Goal: Task Accomplishment & Management: Complete application form

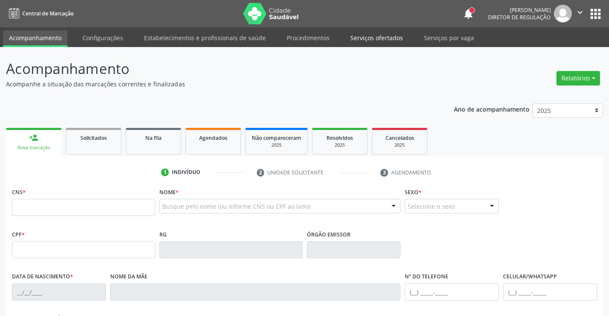
click at [385, 37] on link "Serviços ofertados" at bounding box center [376, 37] width 64 height 15
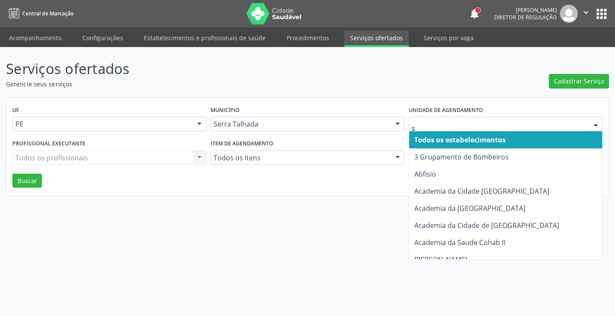
type input "s b"
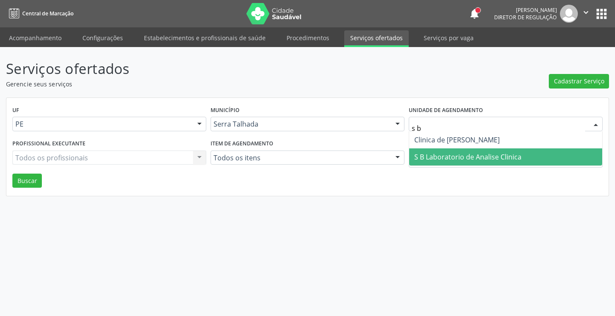
click at [495, 161] on span "S B Laboratorio de Analise Clinica" at bounding box center [505, 156] width 193 height 17
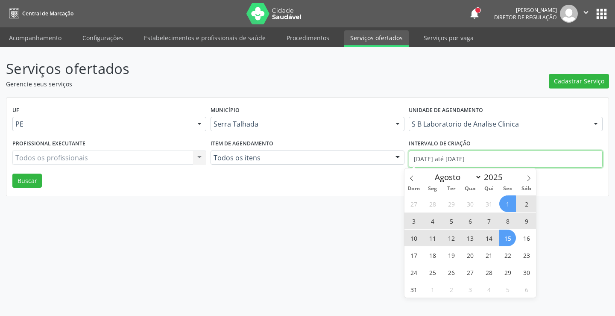
click at [450, 154] on input "01/08/2025 até 15/08/2025" at bounding box center [506, 158] width 194 height 17
click at [408, 177] on span at bounding box center [411, 175] width 15 height 15
select select "6"
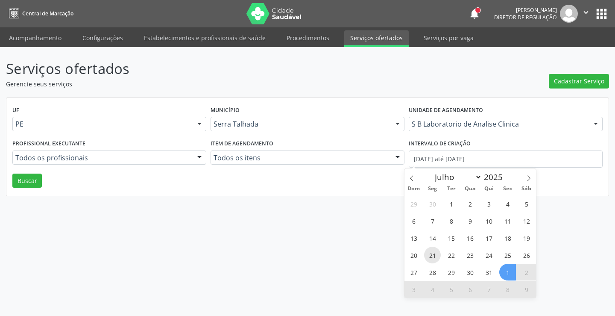
click at [429, 248] on span "21" at bounding box center [432, 254] width 17 height 17
type input "21/07/2025"
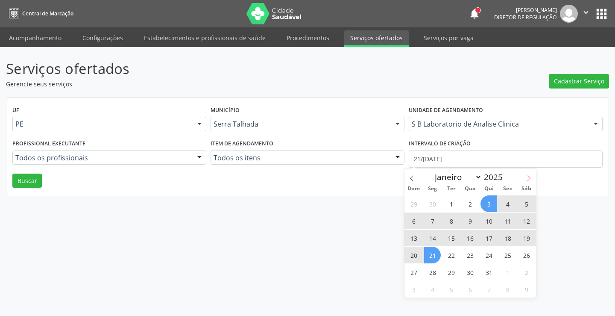
click at [530, 178] on icon at bounding box center [528, 179] width 3 height 6
select select "7"
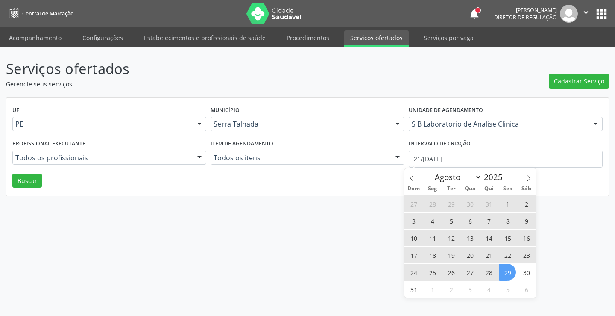
click at [507, 275] on span "29" at bounding box center [507, 271] width 17 height 17
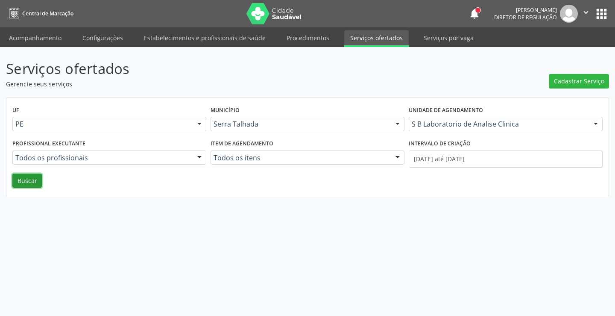
click at [39, 176] on button "Buscar" at bounding box center [26, 180] width 29 height 15
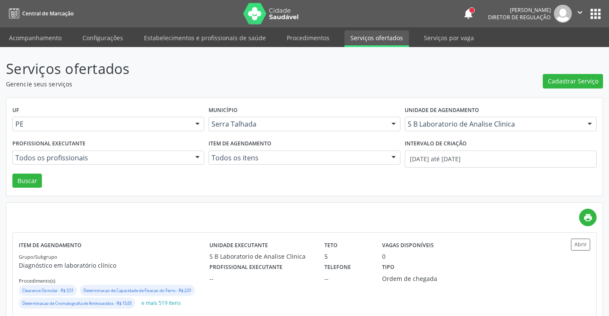
scroll to position [120, 0]
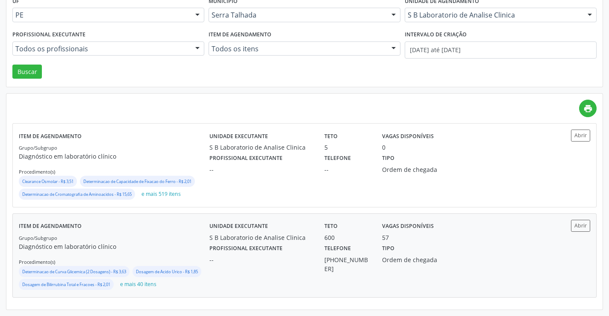
click at [308, 242] on div "Profissional executante --" at bounding box center [260, 257] width 115 height 31
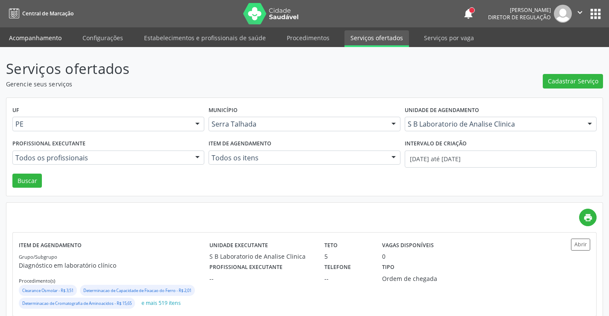
click at [38, 35] on link "Acompanhamento" at bounding box center [35, 37] width 64 height 15
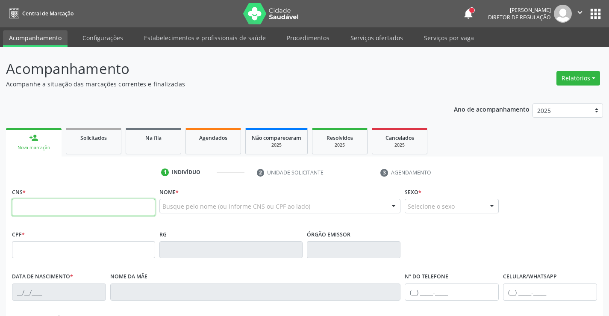
click at [40, 211] on input "text" at bounding box center [83, 207] width 143 height 17
type input "704 6001 6083 4629"
type input "[DATE]"
type input "[PERSON_NAME]"
type input "[PHONE_NUMBER]"
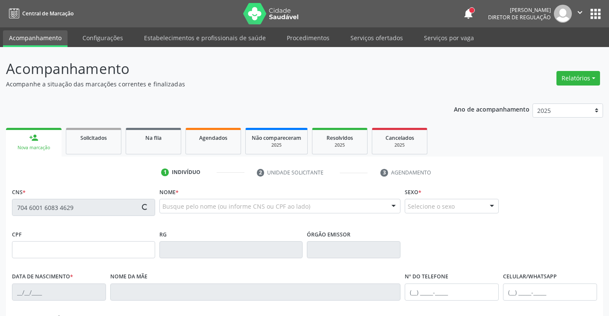
type input "355"
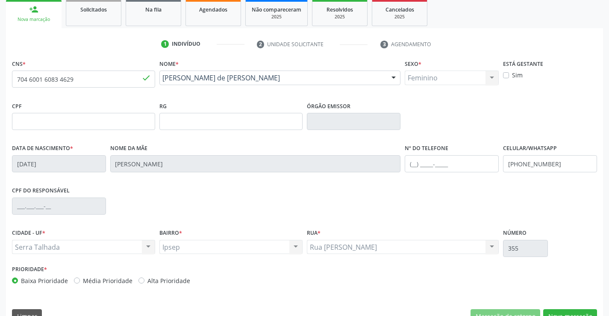
scroll to position [147, 0]
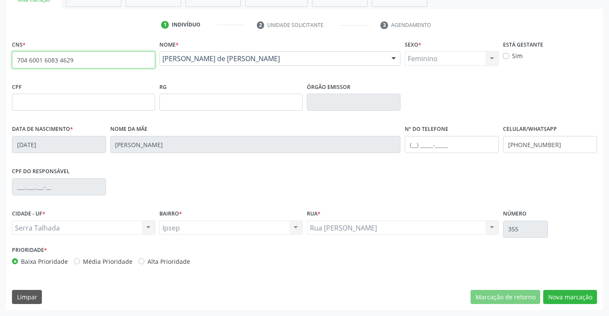
drag, startPoint x: 70, startPoint y: 63, endPoint x: 0, endPoint y: 64, distance: 70.5
click at [0, 64] on div "Acompanhamento Acompanhe a situação das marcações correntes e finalizadas Relat…" at bounding box center [304, 108] width 609 height 416
click at [574, 298] on button "Nova marcação" at bounding box center [570, 297] width 54 height 15
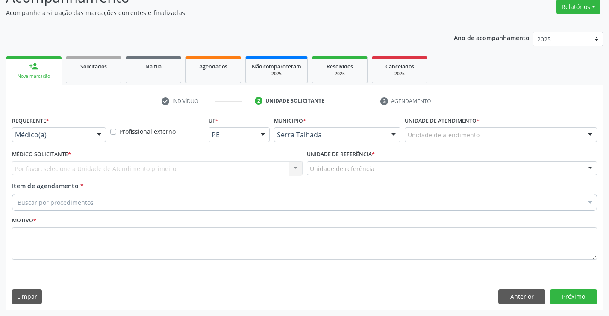
scroll to position [71, 0]
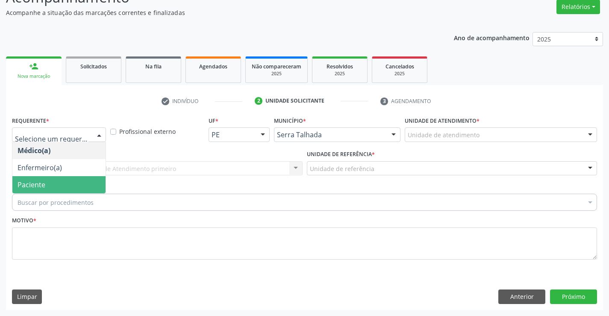
click at [41, 184] on span "Paciente" at bounding box center [32, 184] width 28 height 9
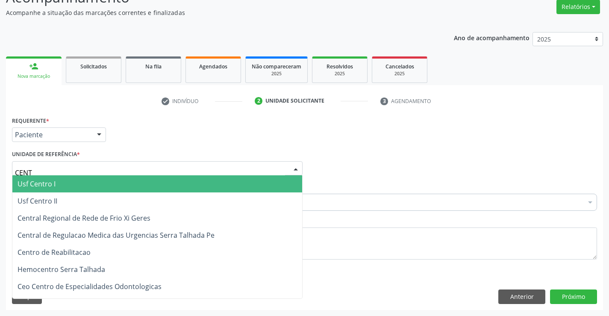
type input "CENTR"
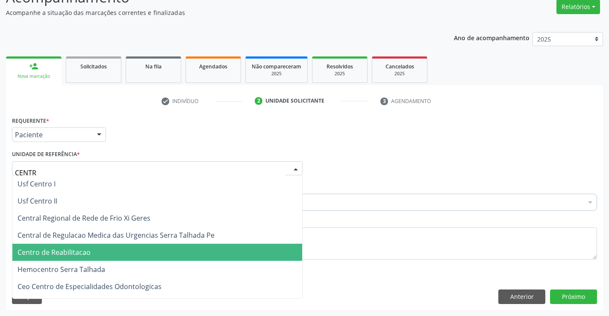
click at [50, 254] on span "Centro de Reabilitacao" at bounding box center [54, 251] width 73 height 9
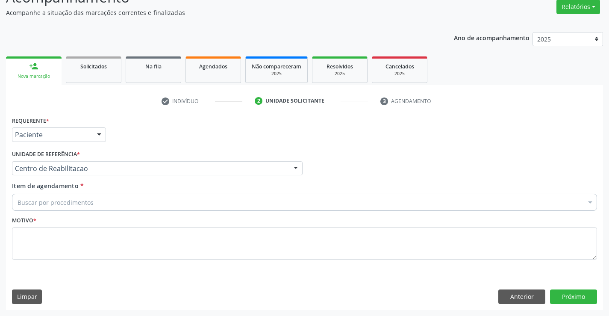
drag, startPoint x: 46, startPoint y: 200, endPoint x: 9, endPoint y: 200, distance: 37.2
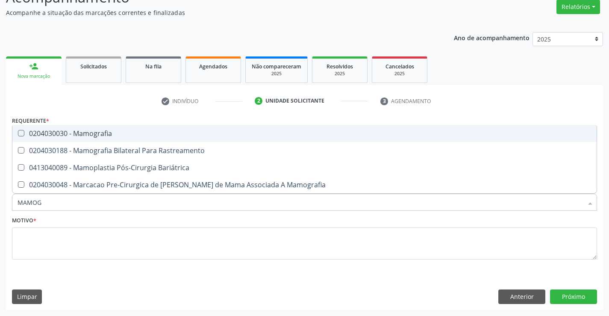
type input "MAMOGR"
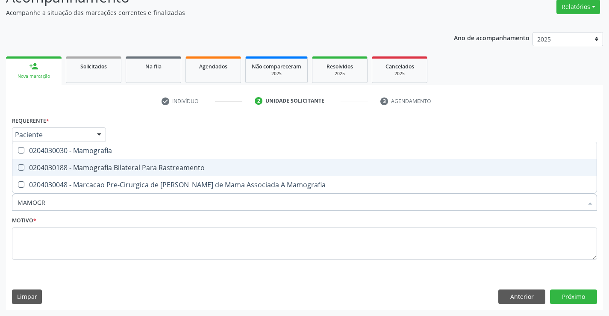
click at [91, 169] on div "0204030188 - Mamografia Bilateral Para Rastreamento" at bounding box center [304, 167] width 573 height 7
checkbox Rastreamento "true"
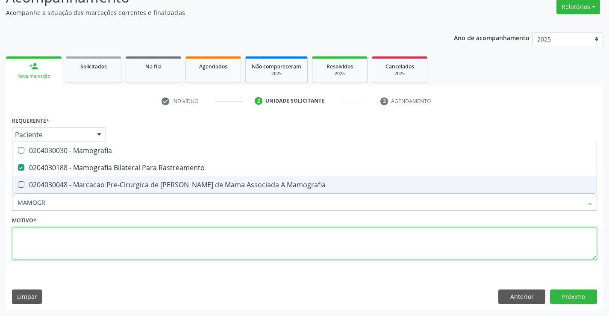
click at [94, 233] on textarea at bounding box center [304, 243] width 585 height 32
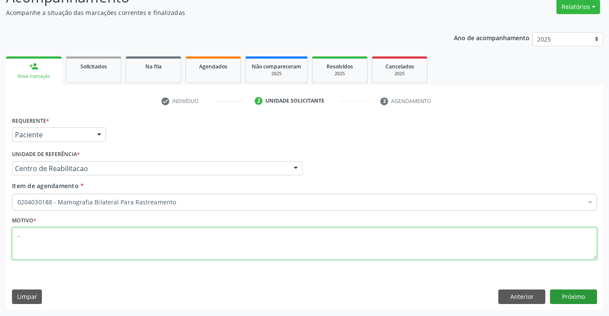
type textarea ".."
click at [576, 290] on button "Próximo" at bounding box center [573, 296] width 47 height 15
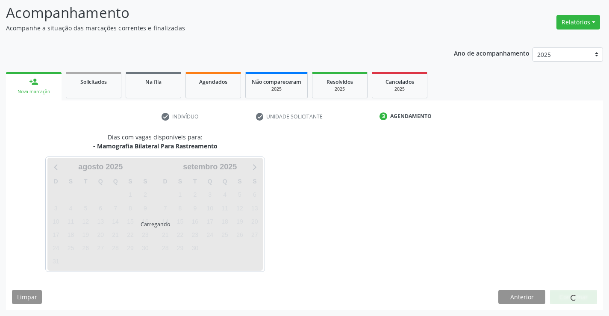
scroll to position [56, 0]
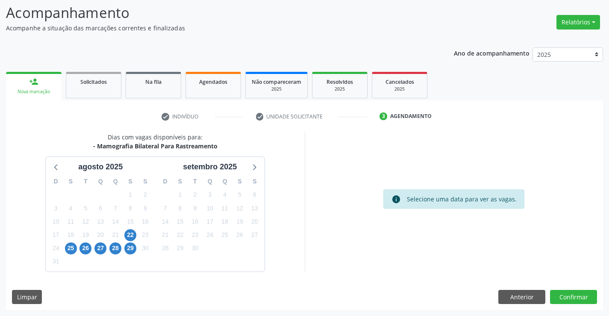
click at [131, 242] on div "29" at bounding box center [130, 247] width 12 height 13
click at [130, 238] on span "22" at bounding box center [130, 235] width 12 height 12
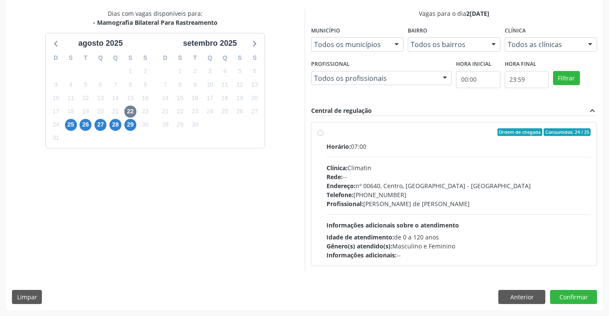
click at [401, 192] on div "Telefone: (81) 38311133" at bounding box center [458, 194] width 264 height 9
click at [323, 136] on input "Ordem de chegada Consumidos: 24 / 25 Horário: 07:00 Clínica: Climatin Rede: -- …" at bounding box center [320, 132] width 6 height 8
radio input "true"
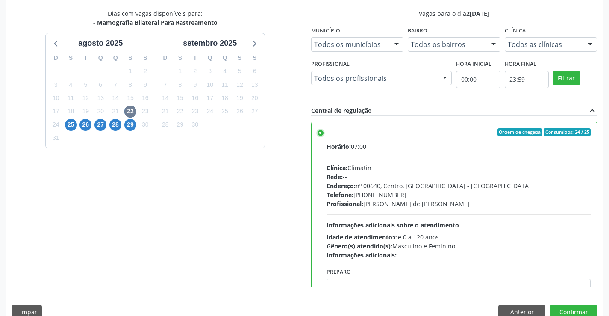
scroll to position [195, 0]
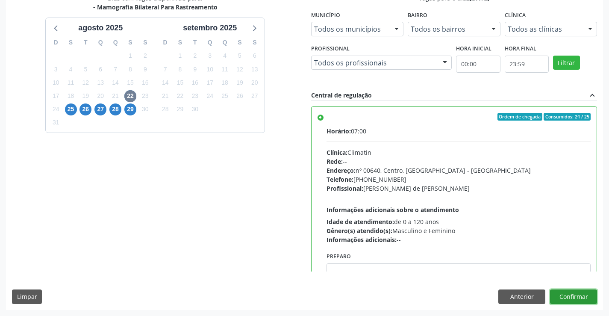
click at [575, 292] on button "Confirmar" at bounding box center [573, 296] width 47 height 15
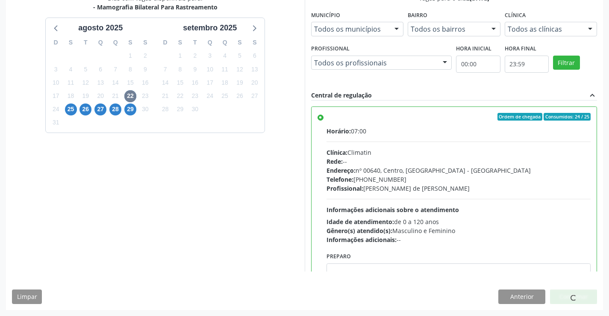
scroll to position [0, 0]
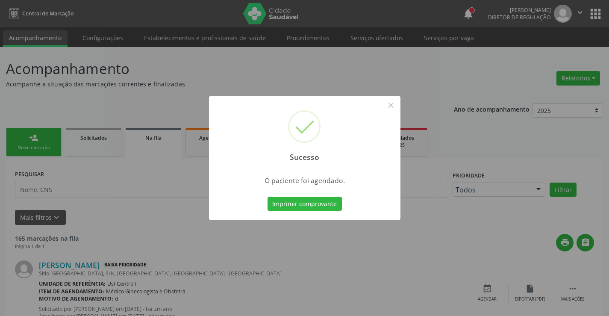
drag, startPoint x: 317, startPoint y: 207, endPoint x: 317, endPoint y: 212, distance: 5.1
click at [317, 212] on div "Imprimir comprovante Cancel" at bounding box center [304, 204] width 78 height 18
click at [317, 208] on button "Imprimir comprovante" at bounding box center [304, 203] width 74 height 15
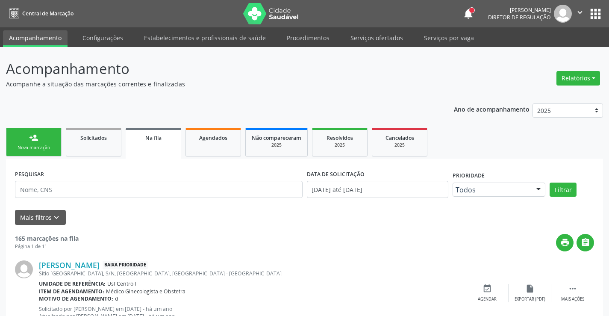
drag, startPoint x: 12, startPoint y: 155, endPoint x: 34, endPoint y: 147, distance: 23.6
click at [12, 155] on link "person_add Nova marcação" at bounding box center [34, 142] width 56 height 29
click at [34, 147] on div "Nova marcação" at bounding box center [33, 147] width 43 height 6
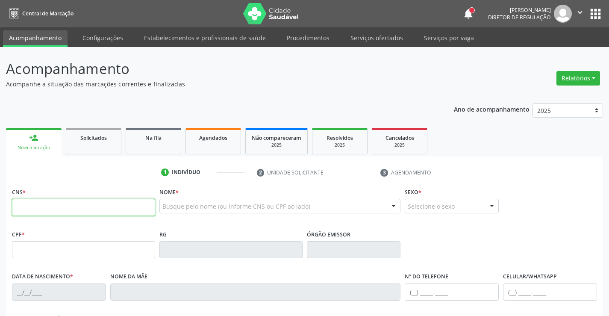
click at [81, 202] on input "text" at bounding box center [83, 207] width 143 height 17
paste input "704 6001 6083 4629"
type input "704 6001 6083 4629"
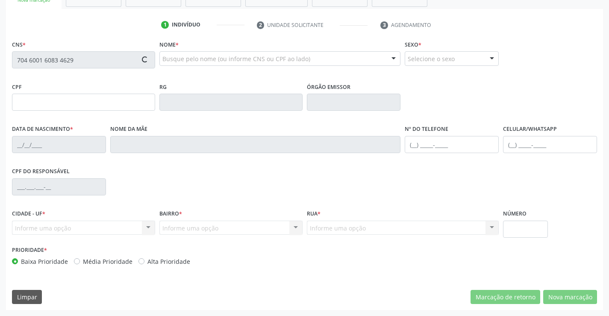
type input "[DATE]"
type input "[PERSON_NAME]"
type input "[PHONE_NUMBER]"
type input "355"
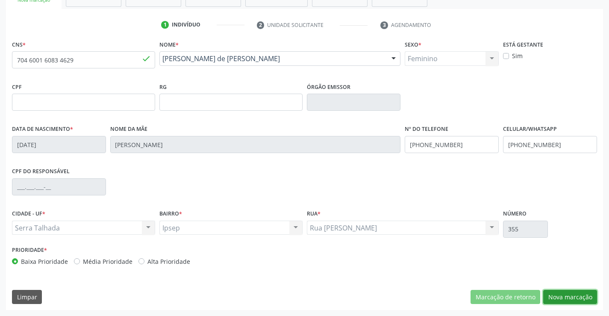
click at [573, 290] on button "Nova marcação" at bounding box center [570, 297] width 54 height 15
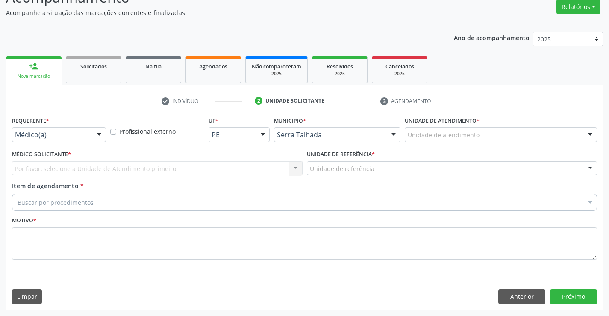
scroll to position [71, 0]
click at [98, 135] on div at bounding box center [99, 135] width 13 height 15
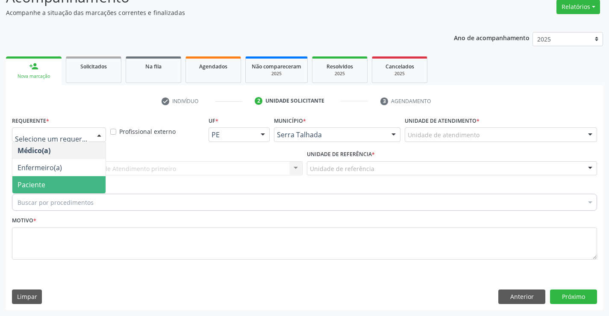
click at [87, 178] on span "Paciente" at bounding box center [58, 184] width 93 height 17
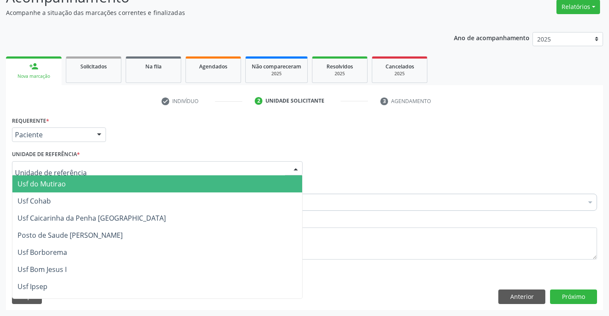
click at [97, 167] on div at bounding box center [157, 168] width 290 height 15
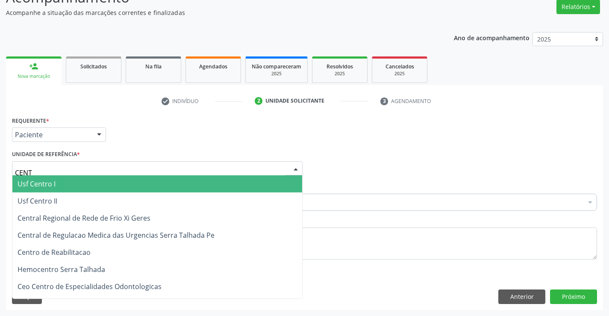
type input "CENTR"
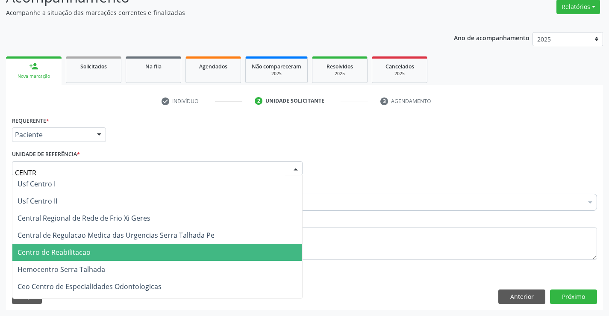
click at [89, 250] on span "Centro de Reabilitacao" at bounding box center [54, 251] width 73 height 9
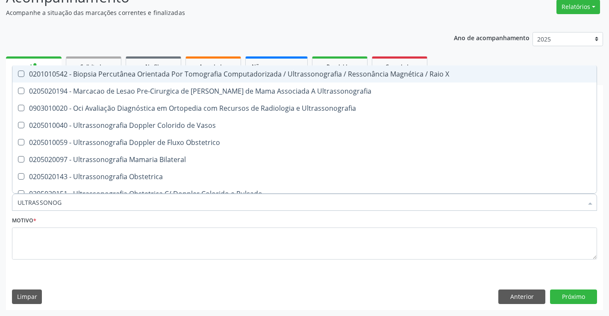
type input "ULTRASSONOGR"
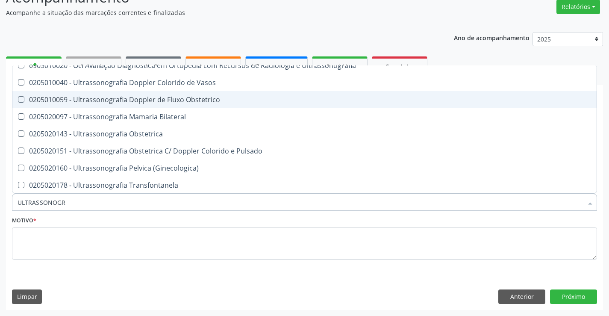
scroll to position [85, 0]
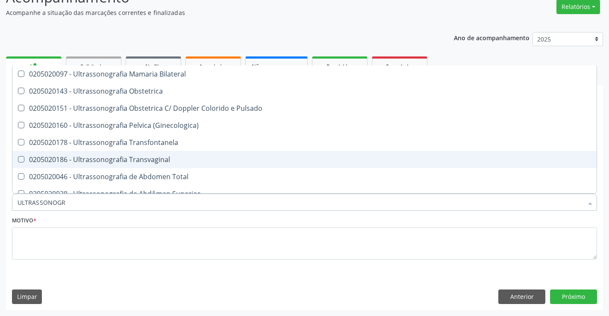
click at [144, 161] on div "0205020186 - Ultrassonografia Transvaginal" at bounding box center [304, 159] width 573 height 7
checkbox Transvaginal "true"
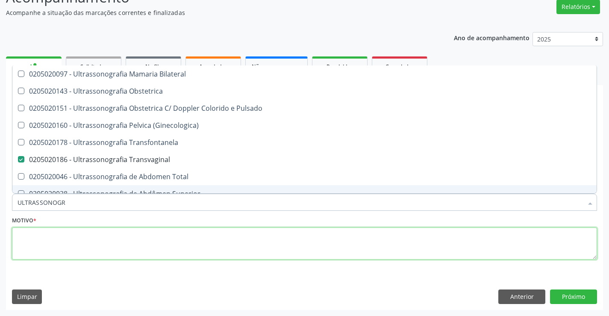
click at [107, 247] on textarea at bounding box center [304, 243] width 585 height 32
checkbox Ultrassonografia "true"
checkbox Transvaginal "false"
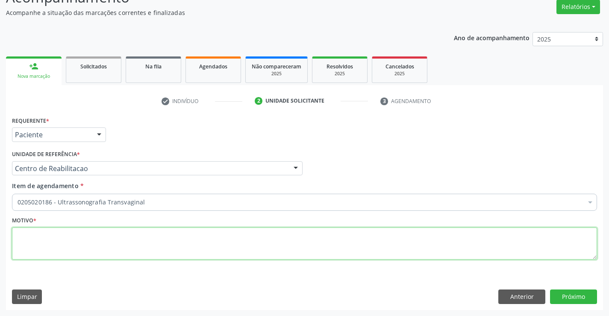
scroll to position [0, 0]
type textarea "."
click at [580, 290] on button "Próximo" at bounding box center [573, 296] width 47 height 15
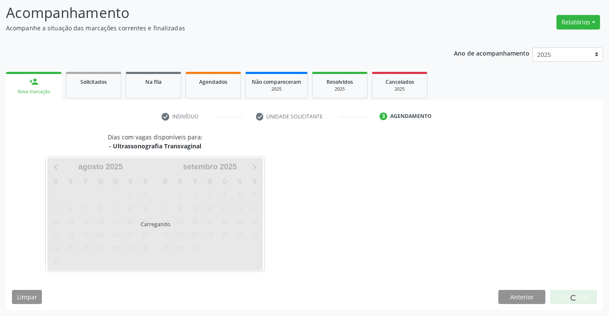
scroll to position [56, 0]
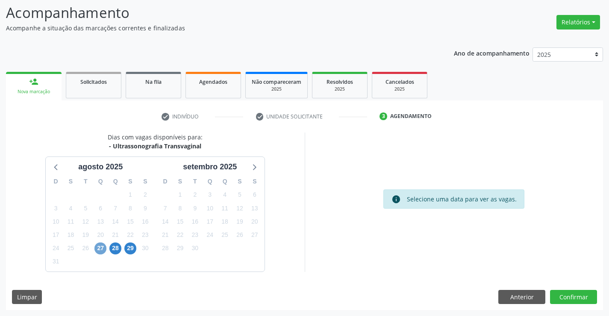
click at [101, 249] on span "27" at bounding box center [100, 248] width 12 height 12
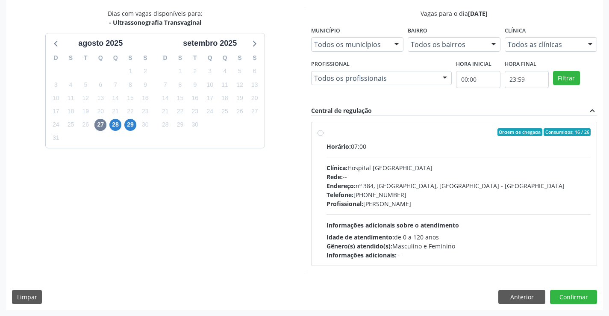
click at [400, 190] on div "Telefone: (81) 38312142" at bounding box center [458, 194] width 264 height 9
click at [323, 136] on input "Ordem de chegada Consumidos: 16 / 26 Horário: 07:00 Clínica: Hospital Sao Franc…" at bounding box center [320, 132] width 6 height 8
radio input "true"
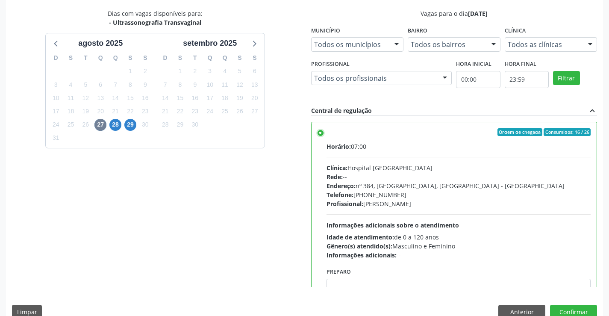
scroll to position [195, 0]
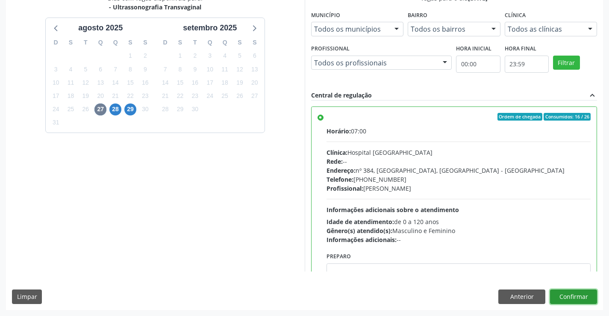
click at [571, 298] on button "Confirmar" at bounding box center [573, 296] width 47 height 15
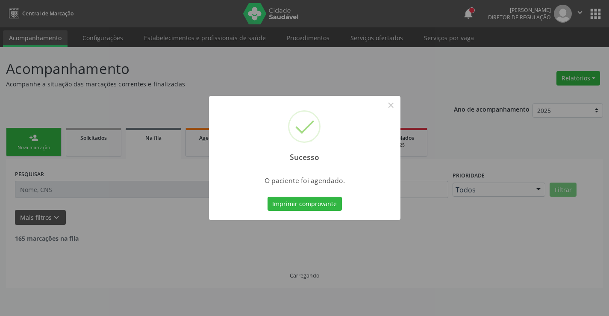
scroll to position [0, 0]
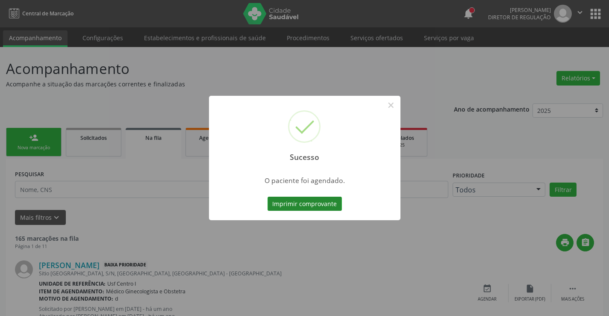
click at [325, 205] on button "Imprimir comprovante" at bounding box center [304, 203] width 74 height 15
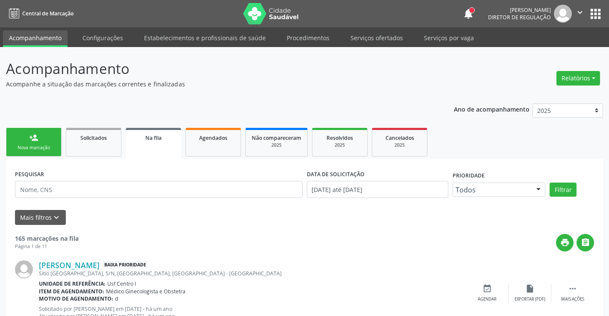
click at [44, 146] on div "Nova marcação" at bounding box center [33, 147] width 43 height 6
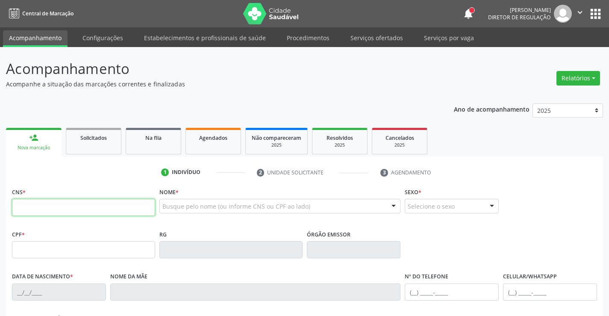
click at [45, 206] on input "text" at bounding box center [83, 207] width 143 height 17
paste input "704 6001 6083 4629"
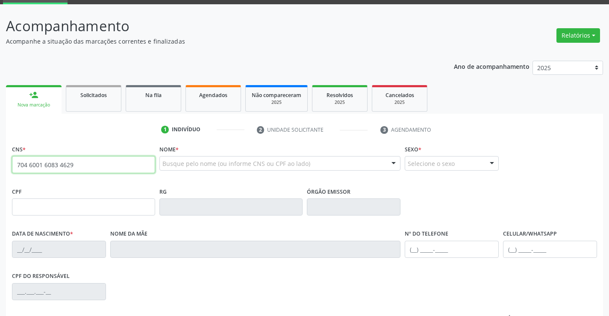
type input "704 6001 6083 4629"
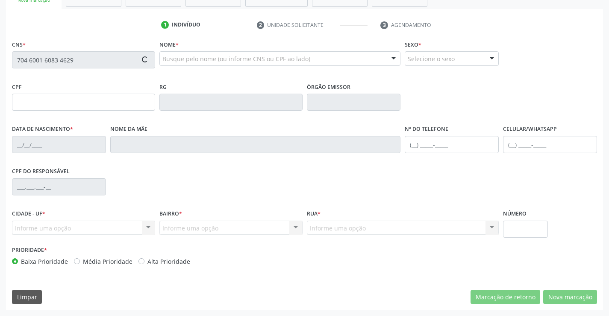
type input "[DATE]"
type input "[PERSON_NAME]"
type input "[PHONE_NUMBER]"
type input "355"
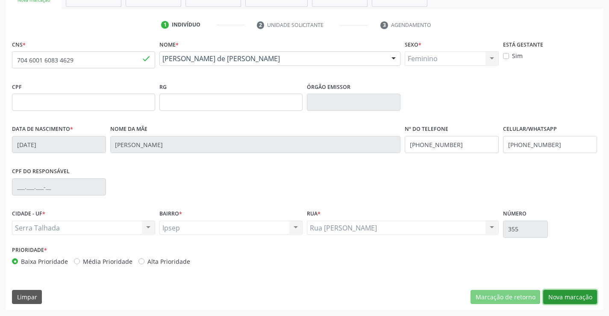
click at [565, 294] on button "Nova marcação" at bounding box center [570, 297] width 54 height 15
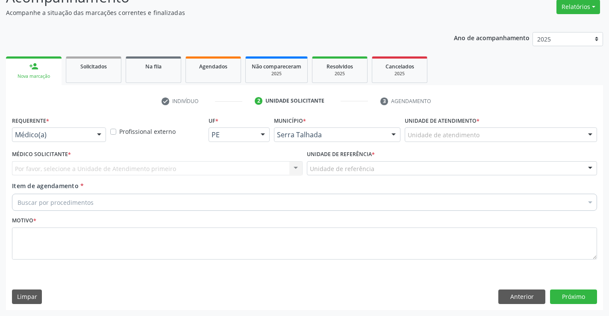
scroll to position [71, 0]
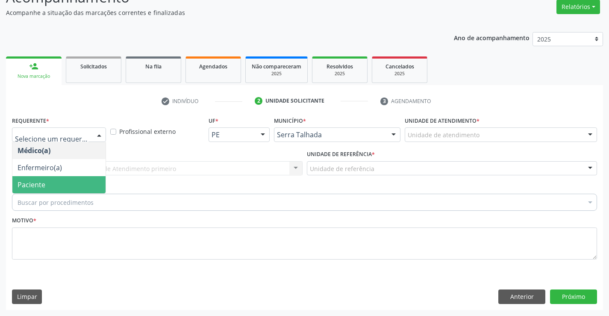
click at [50, 182] on span "Paciente" at bounding box center [58, 184] width 93 height 17
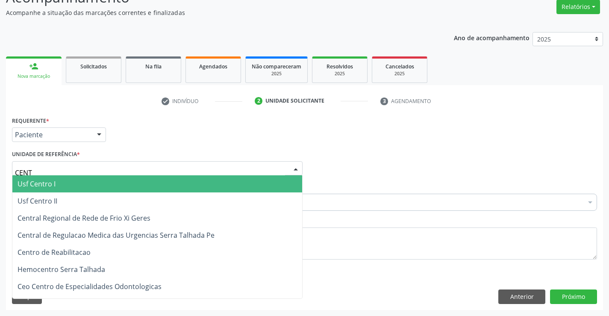
type input "CENTR"
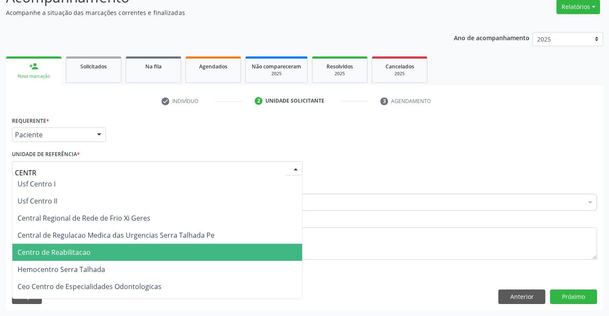
click at [92, 251] on span "Centro de Reabilitacao" at bounding box center [157, 251] width 290 height 17
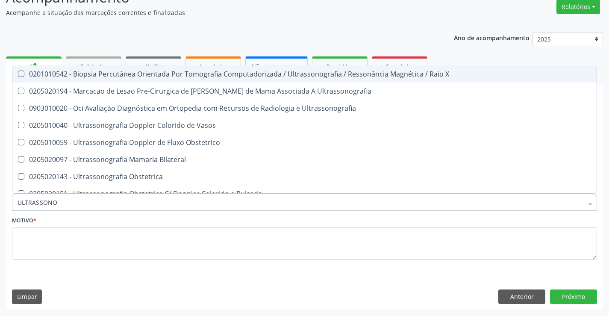
type input "ULTRASSONOG"
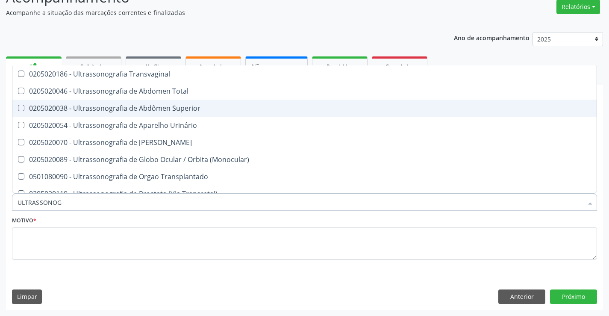
scroll to position [214, 0]
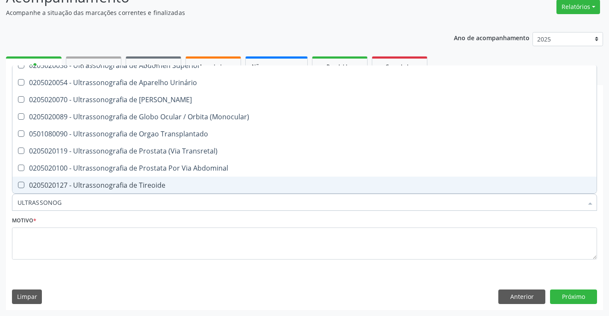
click at [165, 182] on div "0205020127 - Ultrassonografia de Tireoide" at bounding box center [304, 184] width 573 height 7
checkbox Tireoide "true"
click at [143, 248] on textarea at bounding box center [304, 243] width 585 height 32
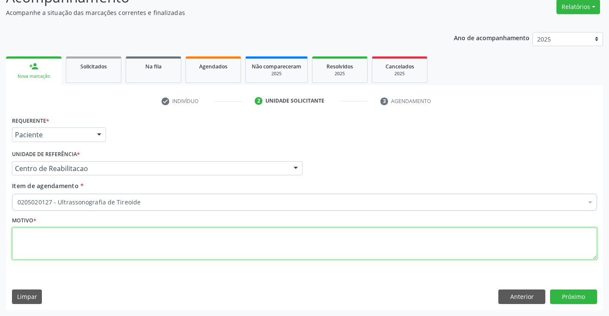
scroll to position [0, 0]
type textarea "."
click at [566, 290] on button "Próximo" at bounding box center [573, 296] width 47 height 15
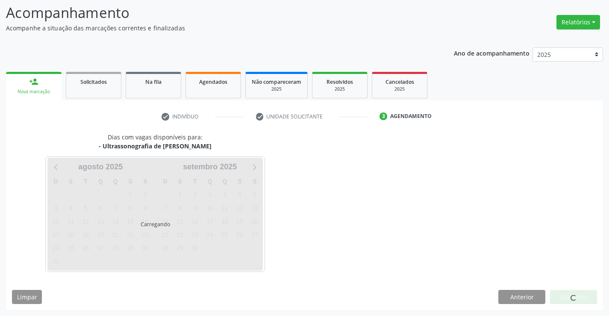
scroll to position [56, 0]
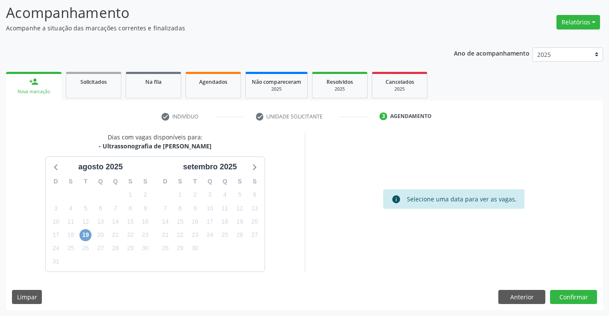
click at [89, 231] on span "19" at bounding box center [85, 235] width 12 height 12
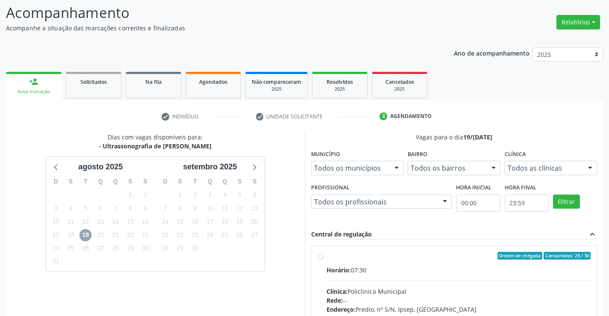
scroll to position [179, 0]
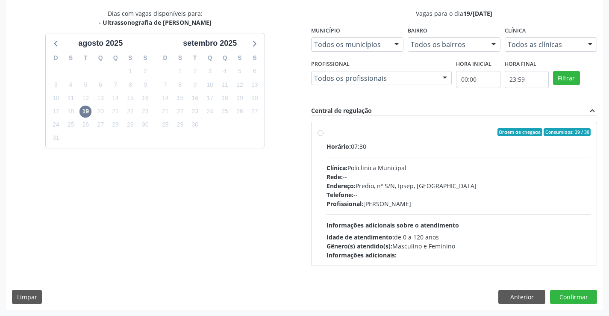
click at [442, 195] on div "Telefone: --" at bounding box center [458, 194] width 264 height 9
click at [323, 136] on input "Ordem de chegada Consumidos: 29 / 30 Horário: 07:30 Clínica: Policlinica Munici…" at bounding box center [320, 132] width 6 height 8
radio input "true"
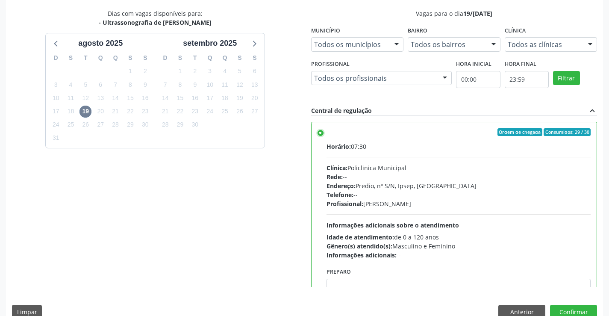
scroll to position [195, 0]
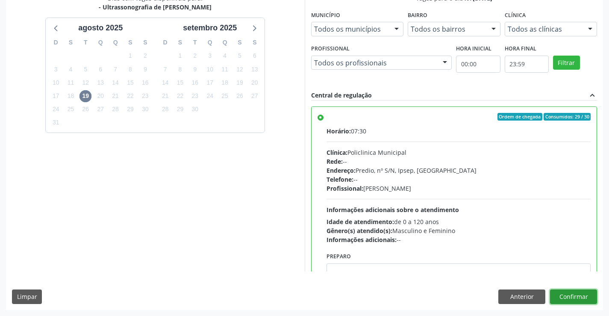
click at [559, 297] on button "Confirmar" at bounding box center [573, 296] width 47 height 15
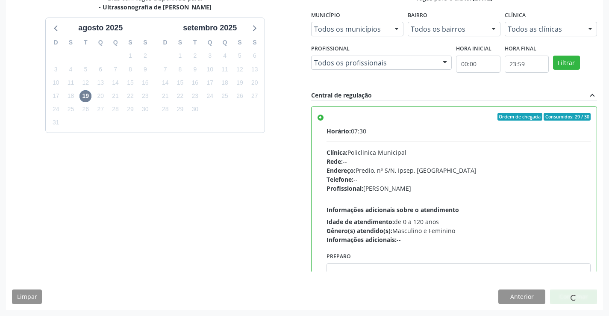
scroll to position [0, 0]
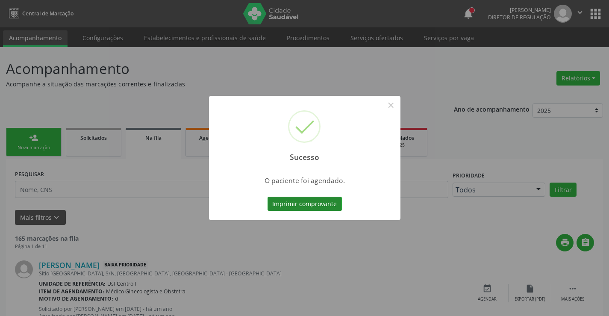
click at [317, 208] on button "Imprimir comprovante" at bounding box center [304, 203] width 74 height 15
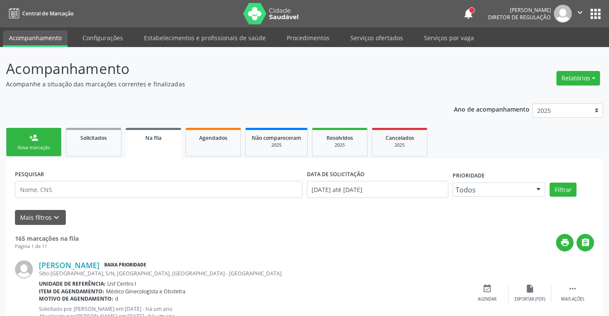
click at [35, 149] on div "Nova marcação" at bounding box center [33, 147] width 43 height 6
click at [34, 141] on div "person_add" at bounding box center [33, 137] width 9 height 9
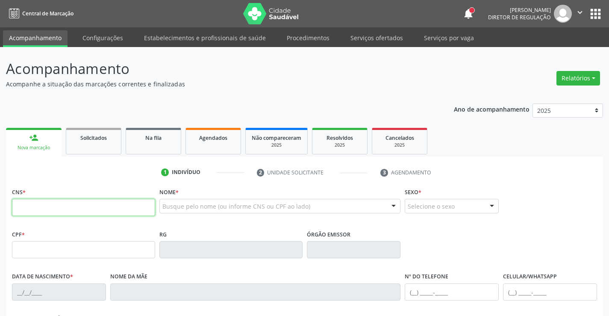
click at [82, 204] on input "text" at bounding box center [83, 207] width 143 height 17
paste input "704 6001 6083 4629"
type input "704 6001 6083 4629"
type input "[DATE]"
type input "[PERSON_NAME]"
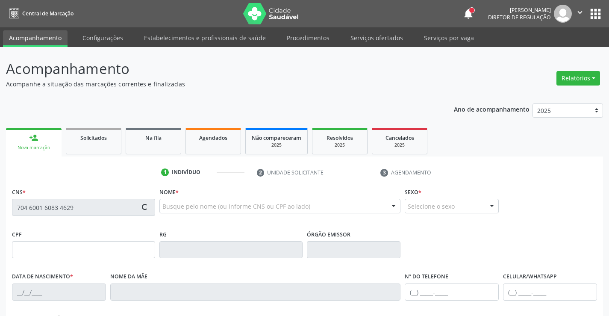
type input "[PHONE_NUMBER]"
type input "355"
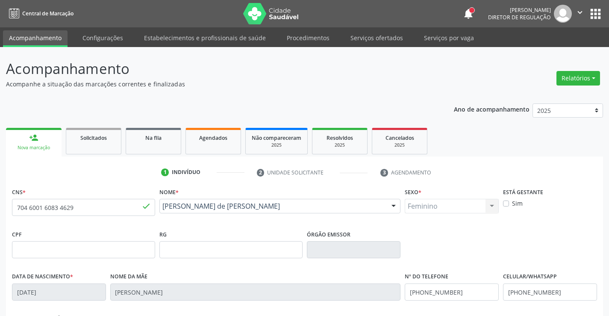
scroll to position [147, 0]
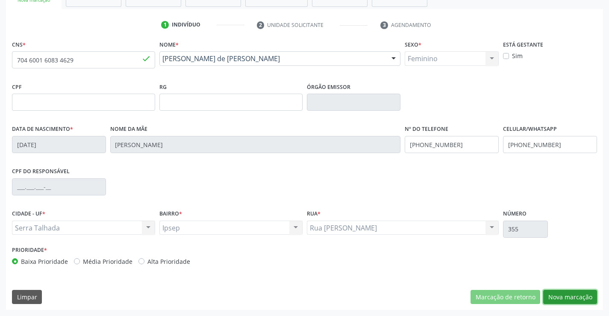
click at [559, 299] on button "Nova marcação" at bounding box center [570, 297] width 54 height 15
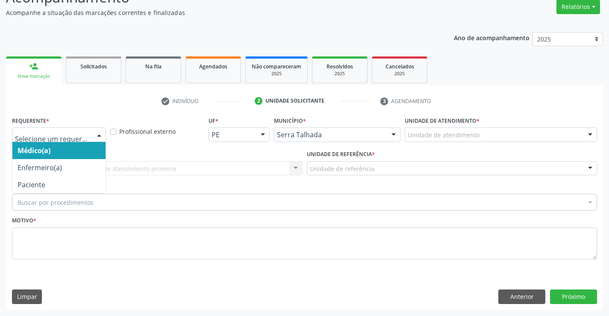
click at [58, 129] on div at bounding box center [59, 134] width 94 height 15
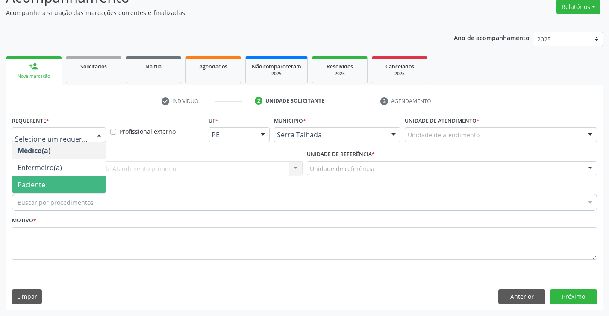
click at [61, 181] on span "Paciente" at bounding box center [58, 184] width 93 height 17
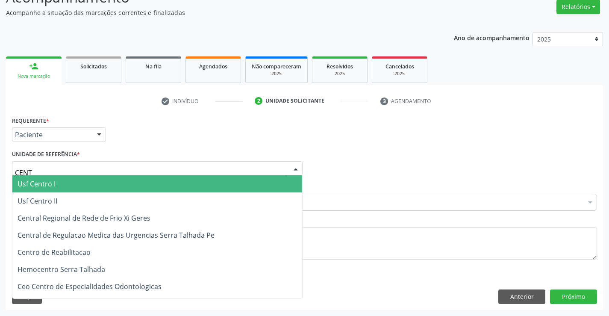
type input "CENTR"
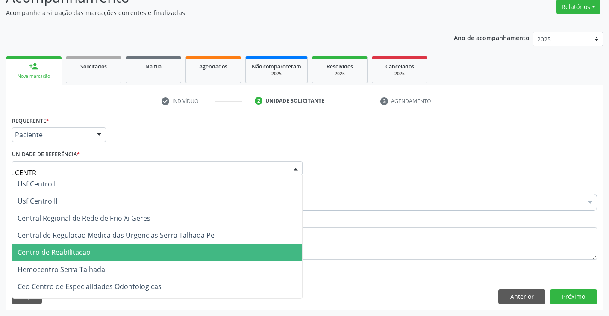
click at [105, 248] on span "Centro de Reabilitacao" at bounding box center [157, 251] width 290 height 17
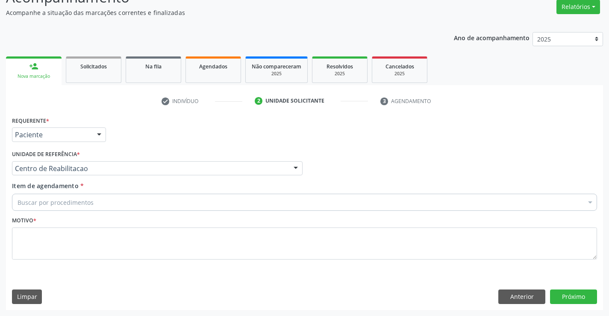
click at [110, 199] on div "Buscar por procedimentos" at bounding box center [304, 201] width 585 height 17
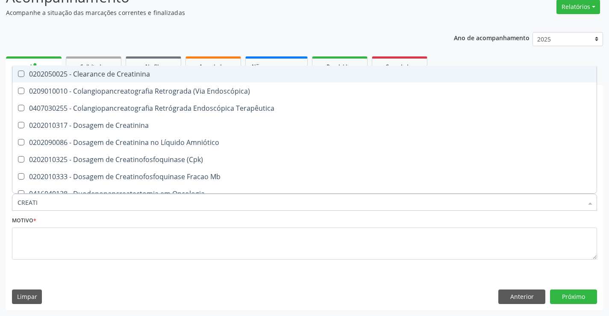
type input "CREATIN"
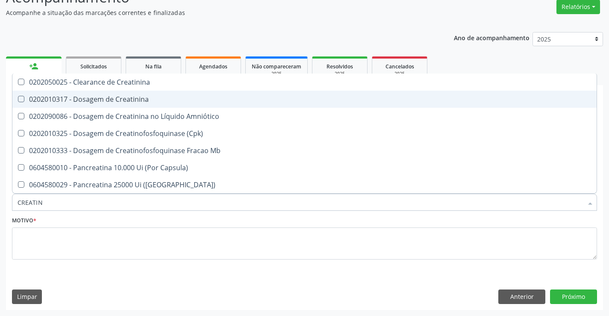
click at [144, 96] on div "0202010317 - Dosagem de Creatinina" at bounding box center [304, 99] width 573 height 7
checkbox Creatinina "true"
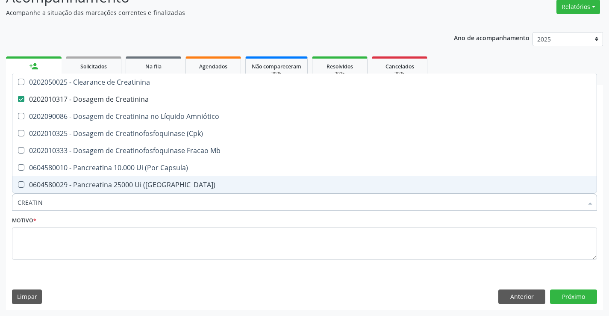
drag, startPoint x: 46, startPoint y: 206, endPoint x: 0, endPoint y: 206, distance: 45.7
click at [0, 206] on div "Acompanhamento Acompanhe a situação das marcações correntes e finalizadas Relat…" at bounding box center [304, 146] width 609 height 340
type input "UREI"
checkbox Creatinina "false"
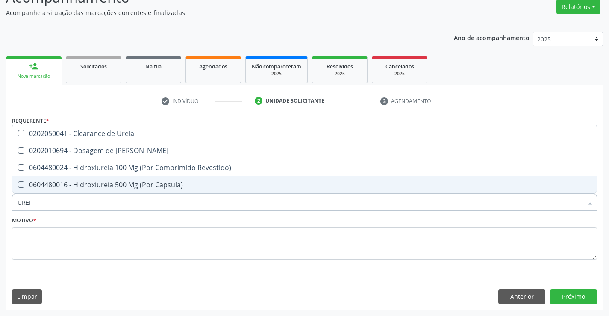
type input "UREIA"
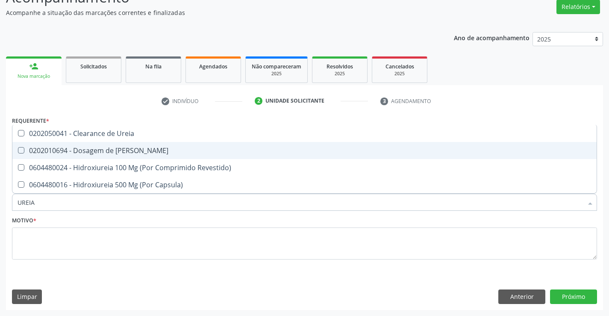
click at [50, 150] on div "0202010694 - Dosagem de [PERSON_NAME]" at bounding box center [304, 150] width 573 height 7
checkbox Ureia "true"
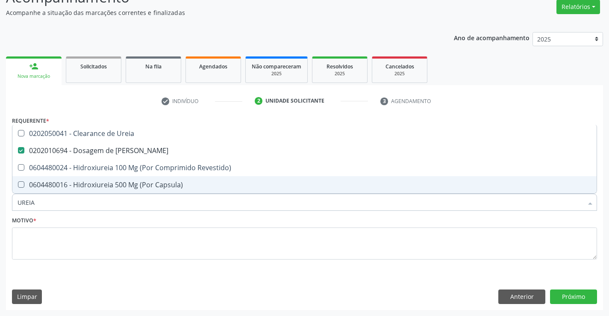
drag, startPoint x: 41, startPoint y: 200, endPoint x: 33, endPoint y: 206, distance: 10.1
click at [0, 203] on div "Acompanhamento Acompanhe a situação das marcações correntes e finalizadas Relat…" at bounding box center [304, 146] width 609 height 340
type input "C"
checkbox Ureia "false"
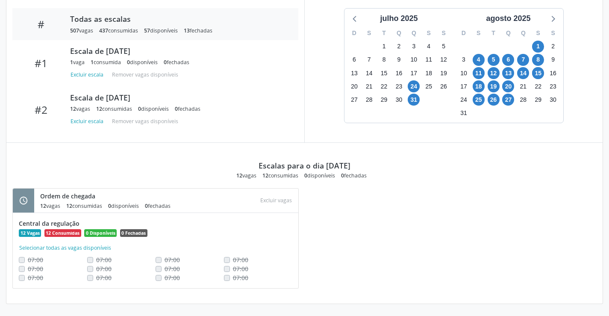
scroll to position [171, 0]
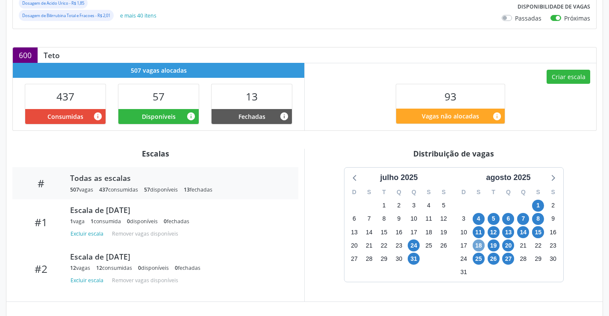
click at [477, 251] on span "18" at bounding box center [478, 245] width 12 height 12
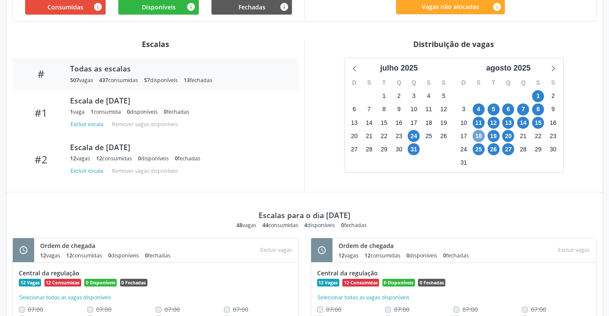
scroll to position [451, 0]
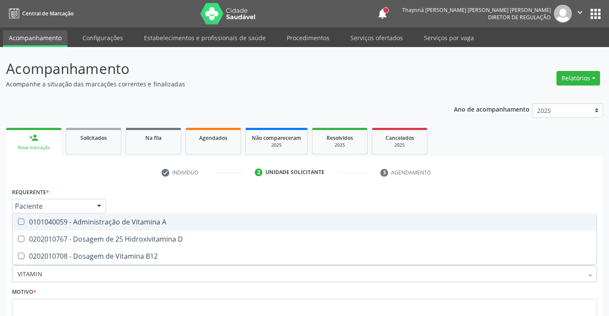
scroll to position [71, 0]
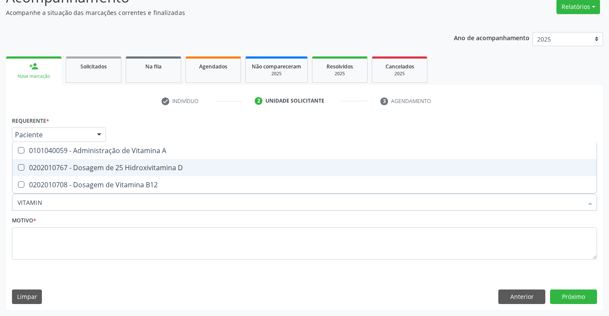
click at [82, 171] on div "0202010767 - Dosagem de 25 Hidroxivitamina D" at bounding box center [304, 167] width 573 height 7
checkbox D "true"
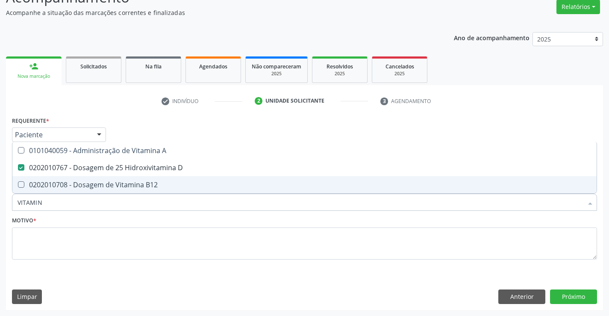
click at [84, 188] on div "0202010708 - Dosagem de Vitamina B12" at bounding box center [304, 184] width 573 height 7
checkbox B12 "true"
drag, startPoint x: 69, startPoint y: 202, endPoint x: 0, endPoint y: 202, distance: 68.8
click at [0, 202] on div "Acompanhamento Acompanhe a situação das marcações correntes e finalizadas Relat…" at bounding box center [304, 146] width 609 height 340
type input "HEM"
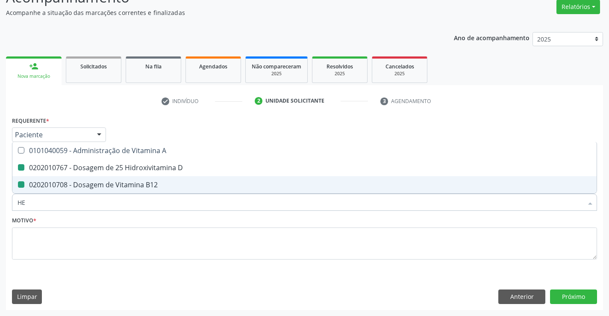
checkbox D "false"
checkbox B12 "false"
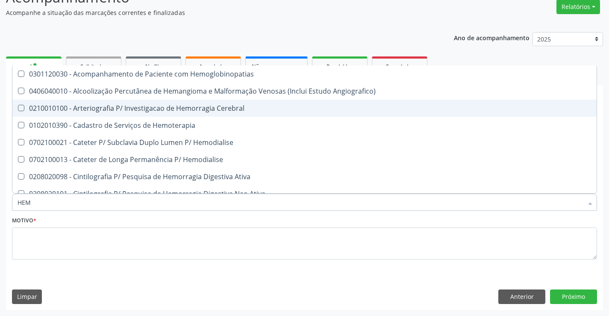
type input "HEMO"
checkbox Hemacias "true"
checkbox Glicosilada "false"
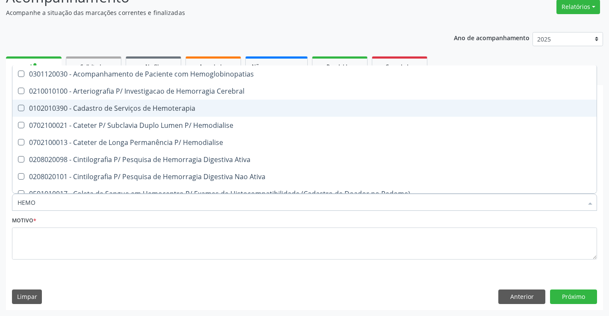
type input "HEMOG"
checkbox Tardio\) "true"
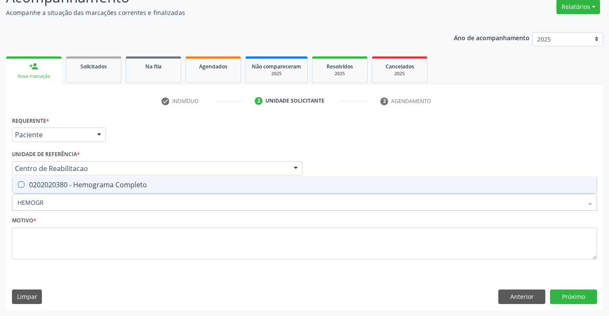
type input "HEMOGRA"
click at [15, 180] on span "0202020380 - Hemograma Completo" at bounding box center [304, 184] width 584 height 17
checkbox Completo "true"
drag, startPoint x: 75, startPoint y: 196, endPoint x: 0, endPoint y: 213, distance: 76.7
click at [0, 213] on div "Acompanhamento Acompanhe a situação das marcações correntes e finalizadas Relat…" at bounding box center [304, 146] width 609 height 340
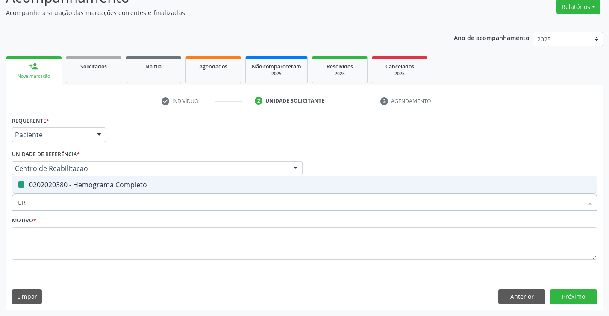
type input "URI"
checkbox Completo "false"
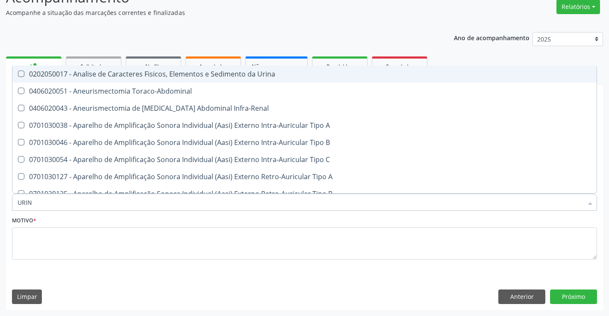
type input "URINA"
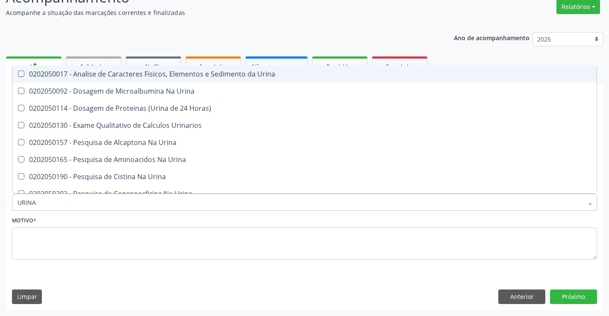
click at [119, 70] on div "0202050017 - Analise de Caracteres Fisicos, Elementos e Sedimento da Urina" at bounding box center [304, 73] width 573 height 7
checkbox Urina "true"
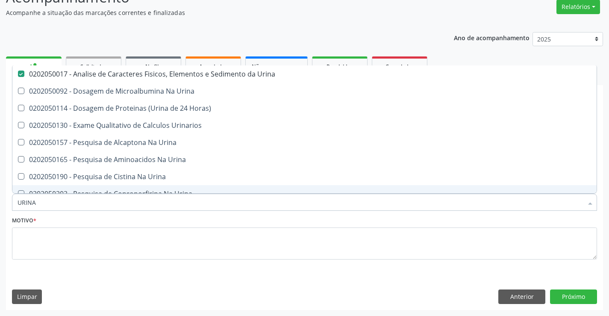
drag, startPoint x: 37, startPoint y: 205, endPoint x: 15, endPoint y: 203, distance: 22.7
click at [3, 205] on div "Acompanhamento Acompanhe a situação das marcações correntes e finalizadas Relat…" at bounding box center [304, 146] width 609 height 340
type input "PAR"
checkbox Urina "false"
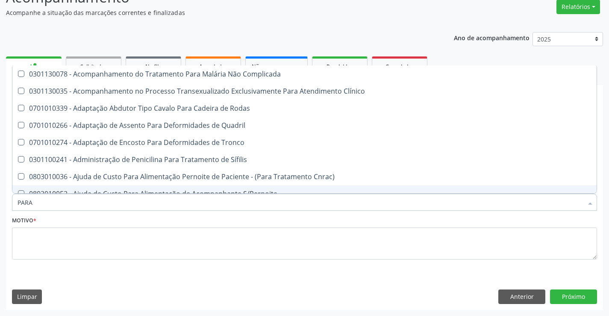
type input "PARAS"
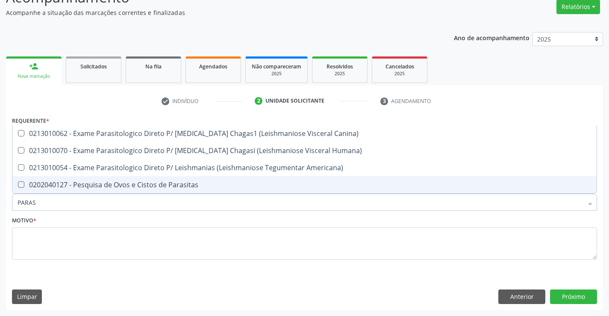
click at [104, 182] on div "0202040127 - Pesquisa de Ovos e Cistos de Parasitas" at bounding box center [304, 184] width 573 height 7
checkbox Parasitas "true"
drag, startPoint x: 51, startPoint y: 202, endPoint x: 0, endPoint y: 213, distance: 51.9
click at [0, 213] on div "Acompanhamento Acompanhe a situação das marcações correntes e finalizadas Relat…" at bounding box center [304, 146] width 609 height 340
checkbox Parasitas "false"
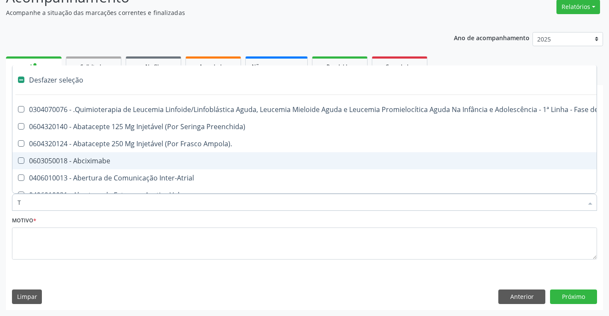
type input "T4"
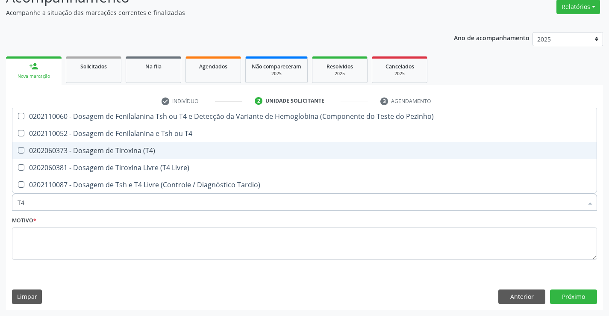
click at [121, 152] on div "0202060373 - Dosagem de Tiroxina (T4)" at bounding box center [304, 150] width 573 height 7
checkbox \(T4\) "true"
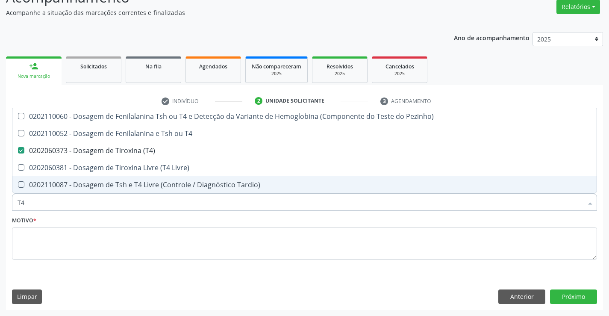
type input "T"
checkbox \(T4\) "false"
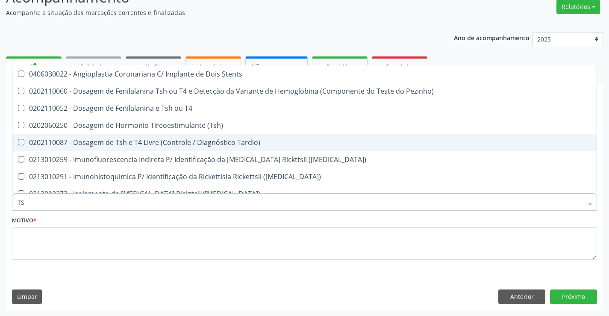
type input "TSH"
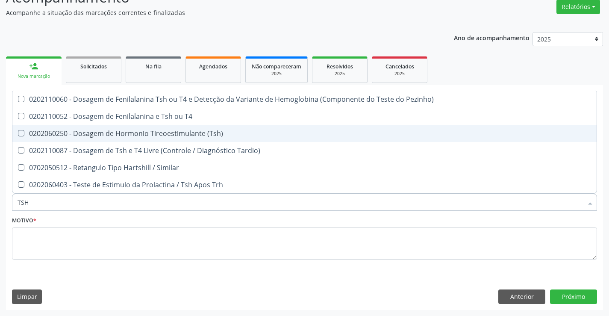
click at [181, 137] on div "0202060250 - Dosagem de Hormonio Tireoestimulante (Tsh)" at bounding box center [304, 133] width 573 height 7
checkbox \(Tsh\) "true"
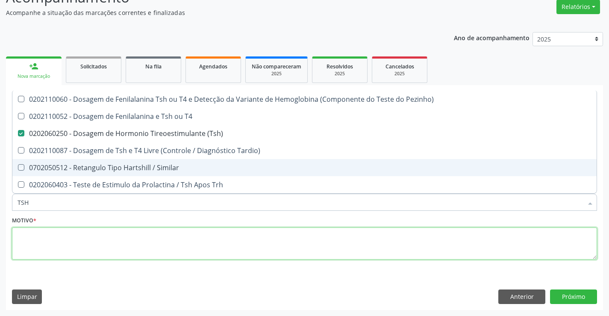
click at [149, 247] on textarea at bounding box center [304, 243] width 585 height 32
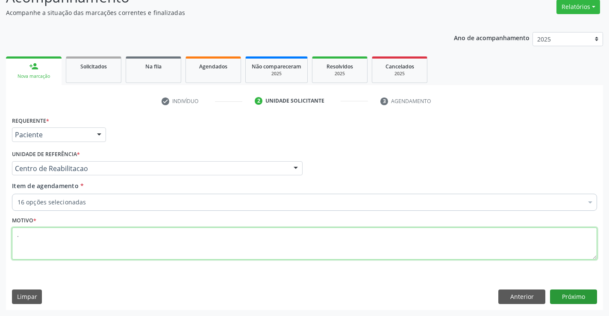
type textarea "."
click at [578, 293] on button "Próximo" at bounding box center [573, 296] width 47 height 15
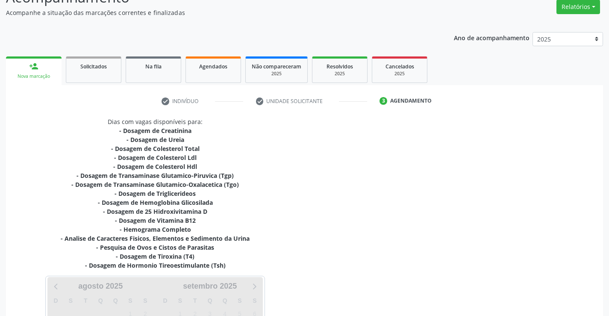
scroll to position [190, 0]
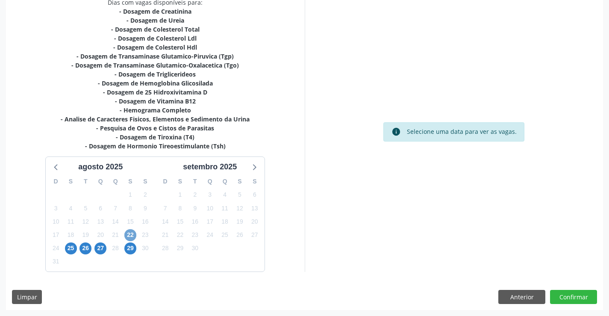
click at [135, 234] on span "22" at bounding box center [130, 235] width 12 height 12
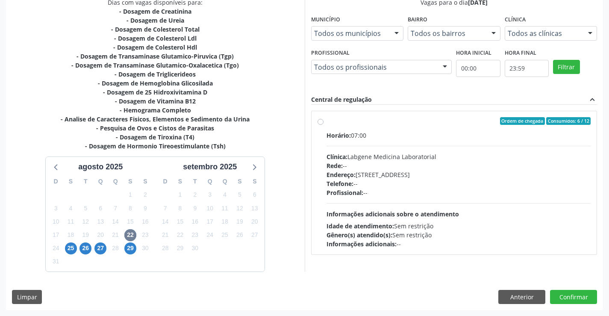
click at [376, 199] on div "Horário: 07:00 Clínica: Labgene Medicina Laboratorial Rede: -- Endereço: [STREE…" at bounding box center [458, 189] width 264 height 117
click at [323, 125] on input "Ordem de chegada Consumidos: 6 / 12 Horário: 07:00 Clínica: Labgene Medicina La…" at bounding box center [320, 121] width 6 height 8
radio input "true"
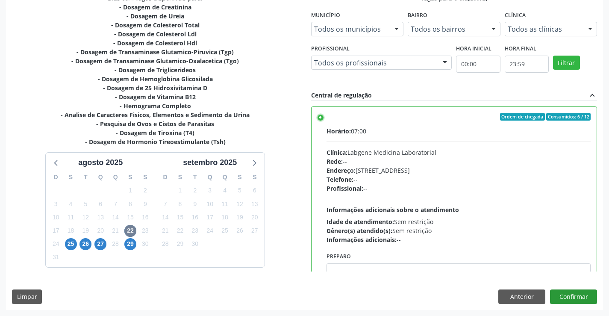
scroll to position [42, 0]
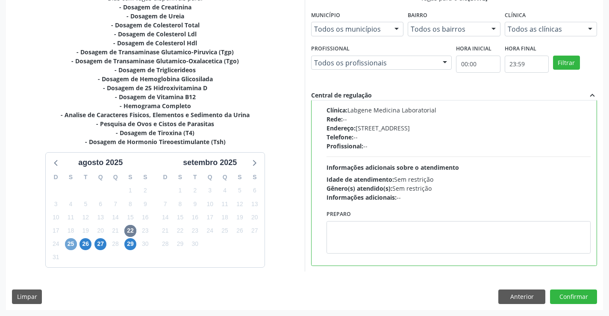
click at [70, 245] on span "25" at bounding box center [71, 244] width 12 height 12
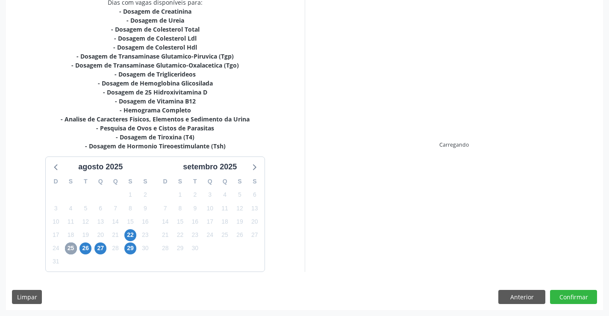
scroll to position [190, 0]
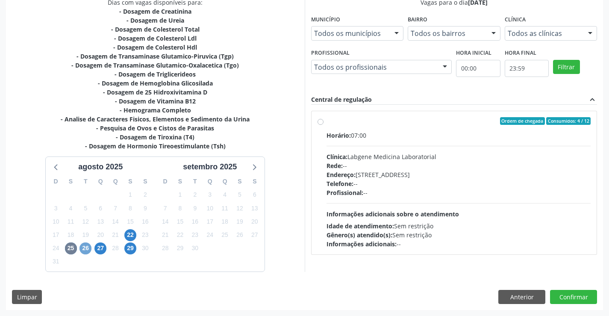
click at [88, 247] on span "26" at bounding box center [85, 248] width 12 height 12
click at [98, 250] on span "27" at bounding box center [100, 248] width 12 height 12
click at [129, 249] on span "29" at bounding box center [130, 248] width 12 height 12
click at [131, 238] on span "22" at bounding box center [130, 235] width 12 height 12
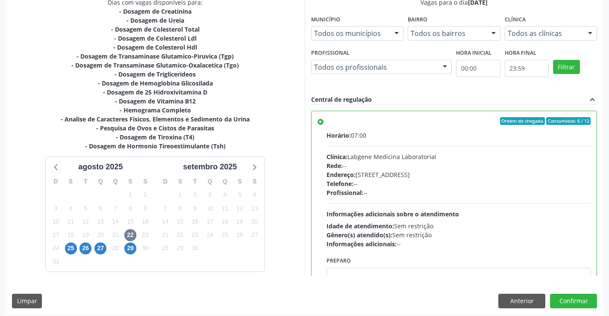
click at [388, 206] on div "Horário: 07:00 Clínica: Labgene Medicina Laboratorial Rede: -- Endereço: [STREE…" at bounding box center [458, 189] width 264 height 117
click at [323, 125] on input "Ordem de chegada Consumidos: 6 / 12 Horário: 07:00 Clínica: Labgene Medicina La…" at bounding box center [320, 121] width 6 height 8
click at [573, 297] on button "Confirmar" at bounding box center [573, 300] width 47 height 15
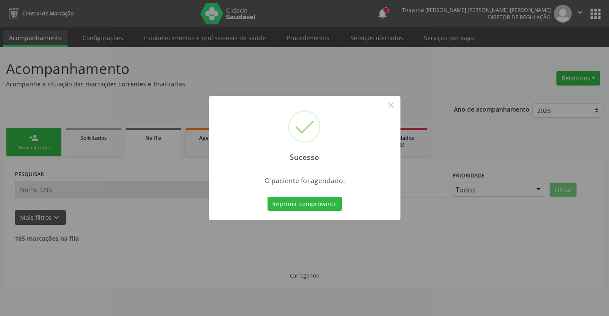
scroll to position [0, 0]
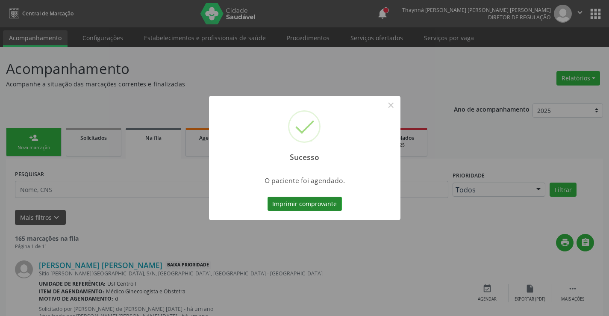
click at [303, 202] on button "Imprimir comprovante" at bounding box center [304, 203] width 74 height 15
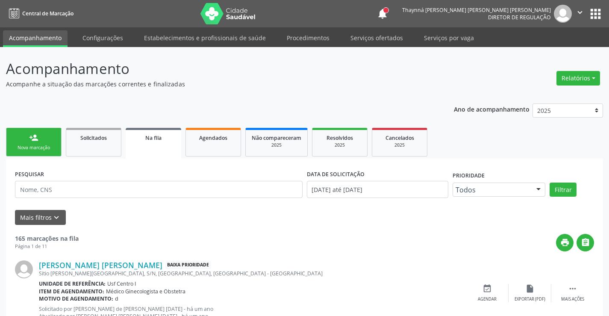
click at [39, 141] on link "person_add Nova marcação" at bounding box center [34, 142] width 56 height 29
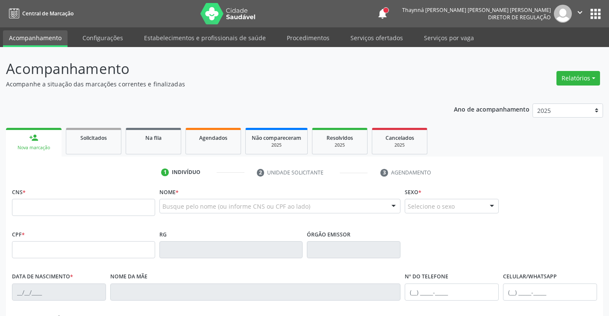
click at [46, 154] on link "person_add Nova marcação" at bounding box center [34, 142] width 56 height 29
click at [68, 210] on input "text" at bounding box center [83, 207] width 143 height 17
type input "898 0063 9985 3011"
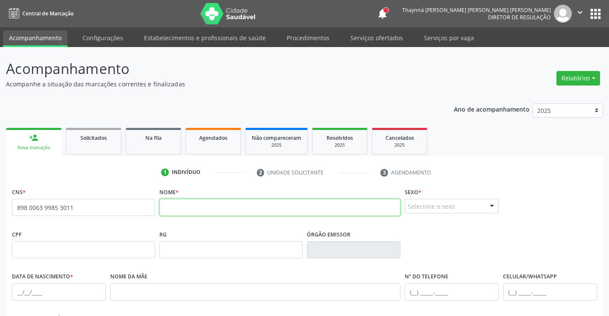
click at [184, 209] on input "text" at bounding box center [279, 207] width 241 height 17
type input "[PERSON_NAME] [PERSON_NAME]"
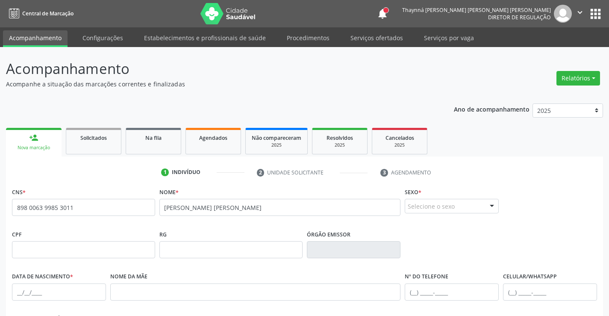
click at [488, 209] on div at bounding box center [491, 206] width 13 height 15
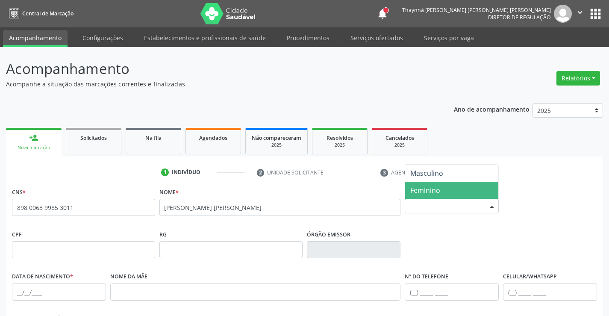
click at [450, 195] on span "Feminino" at bounding box center [451, 189] width 93 height 17
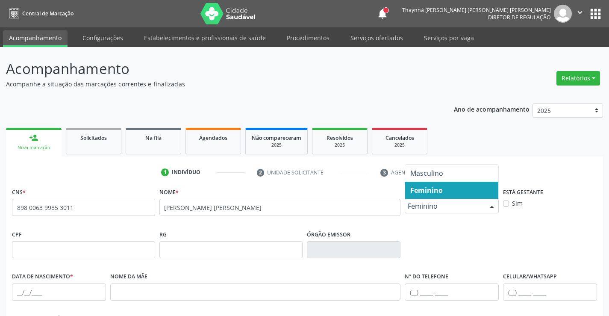
click at [460, 208] on span "Feminino" at bounding box center [443, 206] width 73 height 9
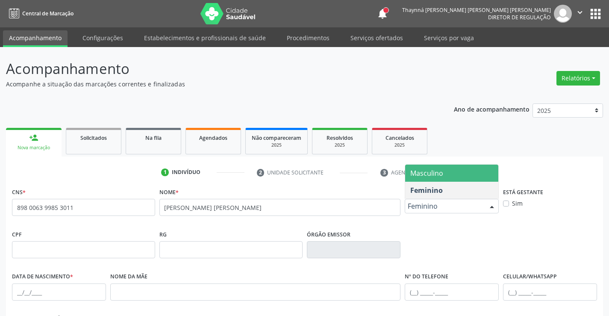
click at [448, 181] on span "Masculino" at bounding box center [451, 172] width 93 height 17
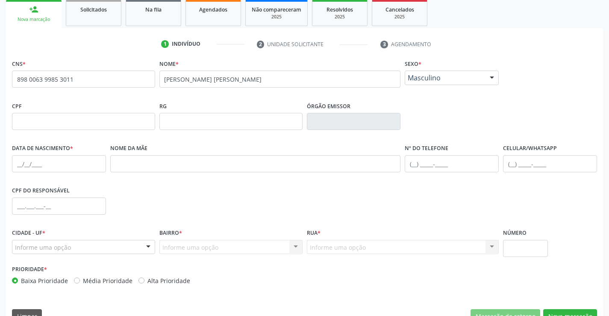
scroll to position [147, 0]
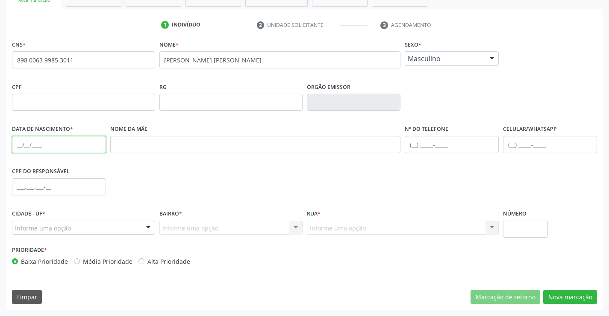
click at [18, 140] on input "text" at bounding box center [59, 144] width 94 height 17
type input "[DATE]"
click at [118, 225] on div "Informe uma opção" at bounding box center [83, 227] width 143 height 15
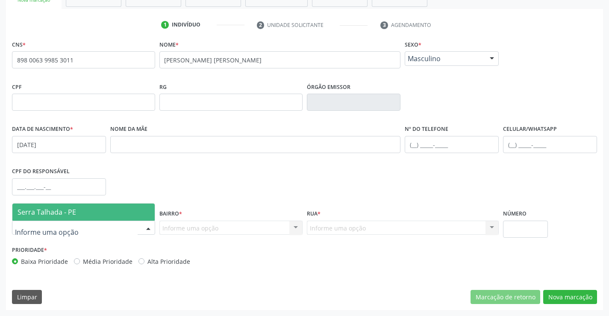
click at [118, 216] on span "Serra Talhada - PE" at bounding box center [83, 211] width 142 height 17
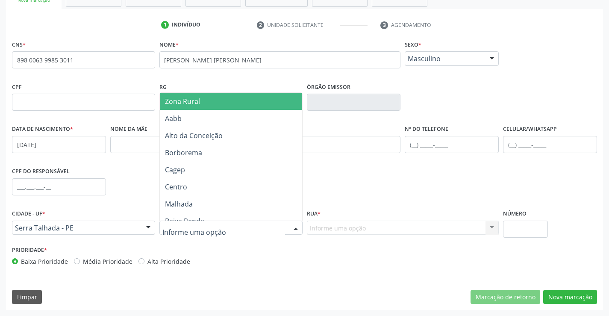
type input "Z"
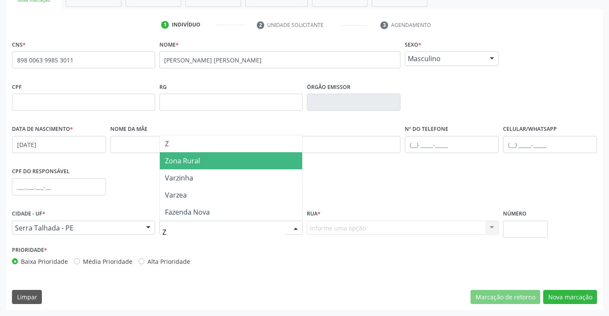
click at [206, 164] on span "Zona Rural" at bounding box center [231, 160] width 142 height 17
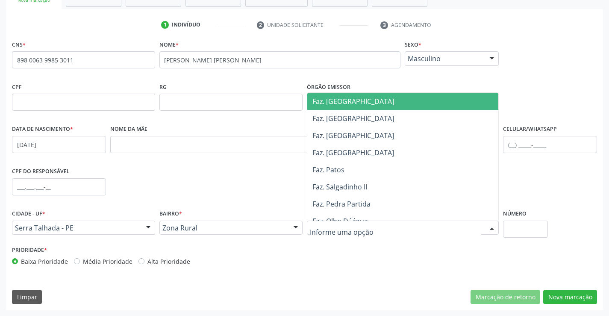
click at [372, 227] on div at bounding box center [403, 227] width 192 height 15
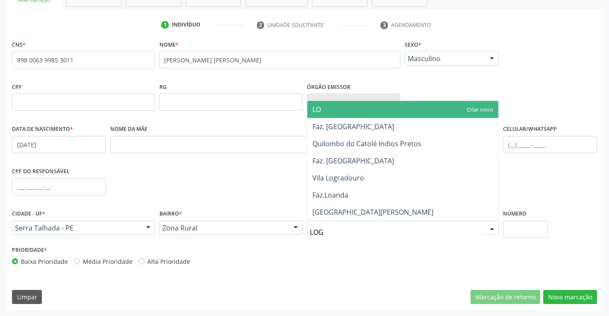
type input "LOGR"
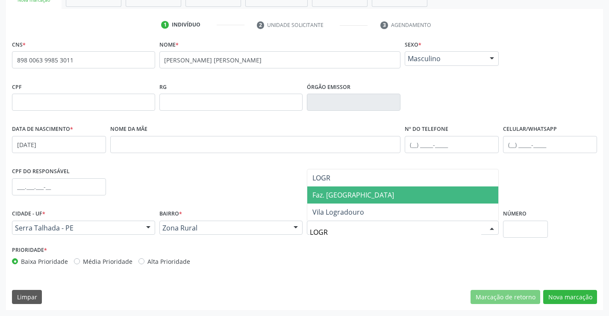
click at [362, 202] on span "Faz. [GEOGRAPHIC_DATA]" at bounding box center [402, 194] width 191 height 17
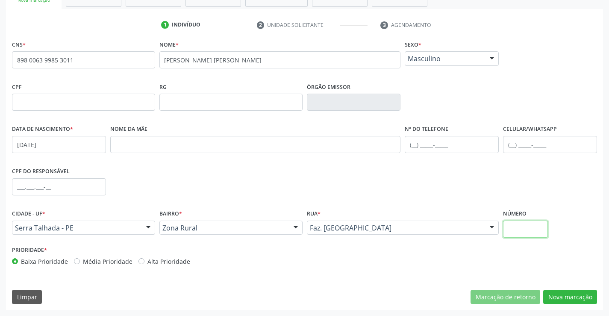
click at [515, 231] on input "text" at bounding box center [525, 228] width 45 height 17
type input "SN"
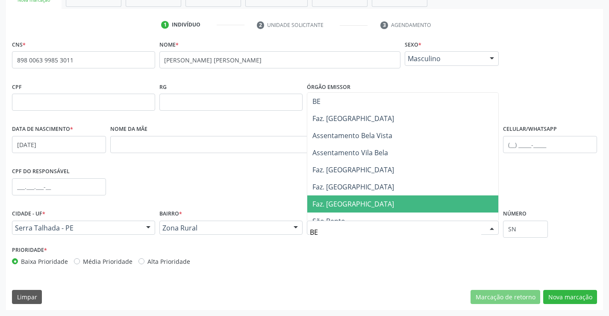
type input "BER"
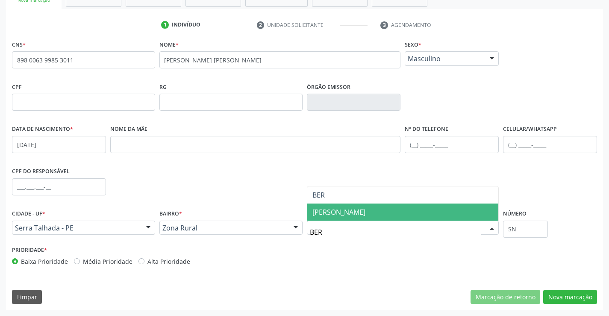
click at [407, 207] on span "[PERSON_NAME]" at bounding box center [402, 211] width 191 height 17
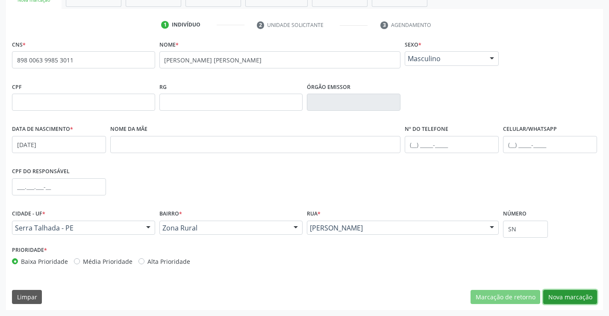
click at [583, 298] on button "Nova marcação" at bounding box center [570, 297] width 54 height 15
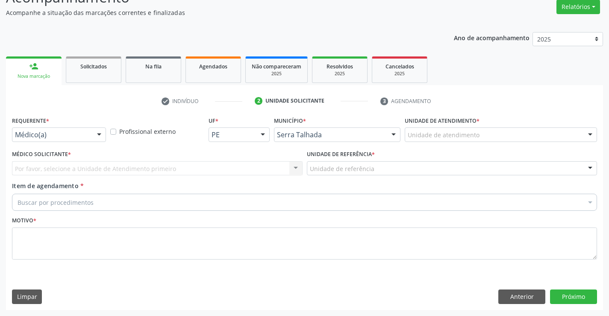
click at [92, 138] on div "Médico(a)" at bounding box center [59, 134] width 94 height 15
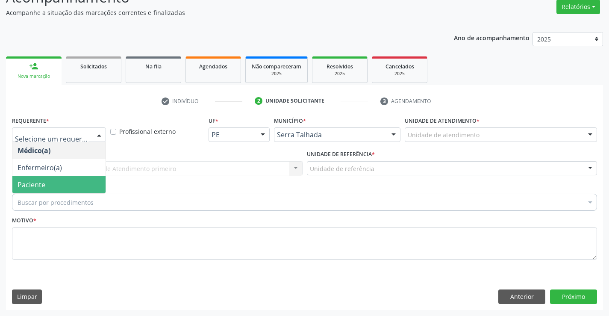
click at [70, 184] on span "Paciente" at bounding box center [58, 184] width 93 height 17
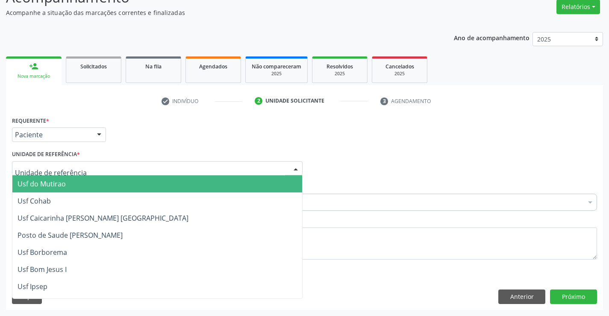
click at [85, 165] on div at bounding box center [157, 168] width 290 height 15
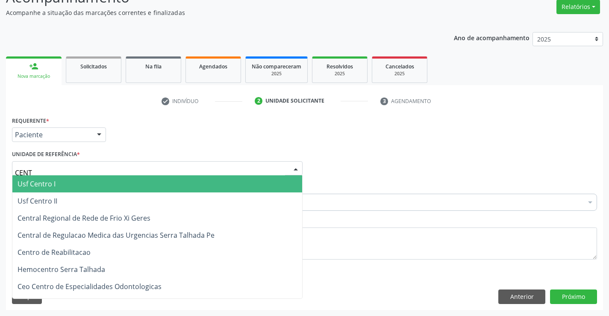
type input "CENTR"
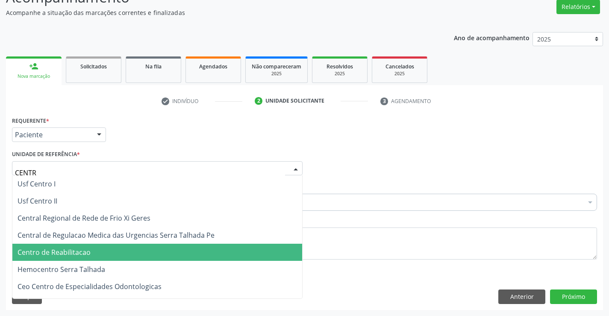
click at [119, 243] on span "Centro de Reabilitacao" at bounding box center [157, 251] width 290 height 17
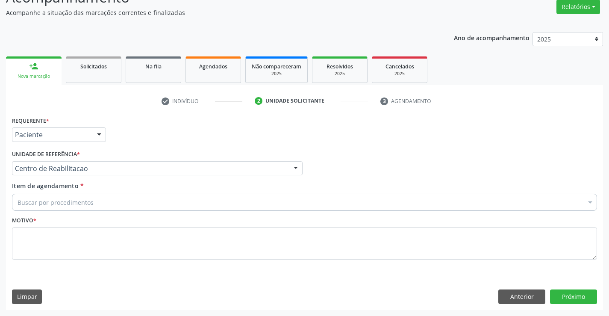
click at [103, 200] on div "Buscar por procedimentos" at bounding box center [304, 201] width 585 height 17
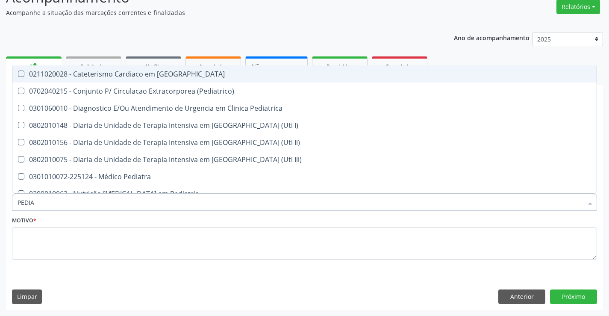
type input "PEDIAT"
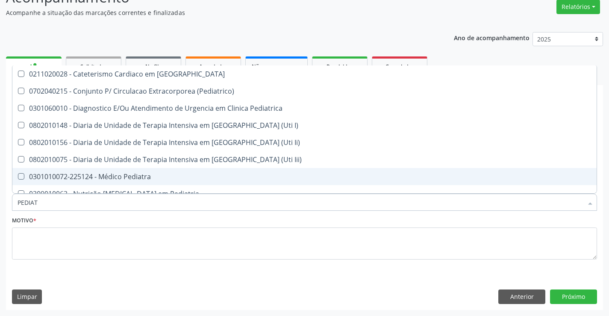
click at [111, 180] on div "0301010072-225124 - Médico Pediatra" at bounding box center [304, 176] width 573 height 7
checkbox Pediatra "true"
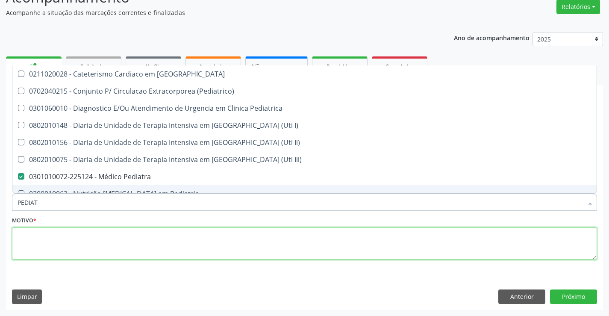
click at [89, 231] on textarea at bounding box center [304, 243] width 585 height 32
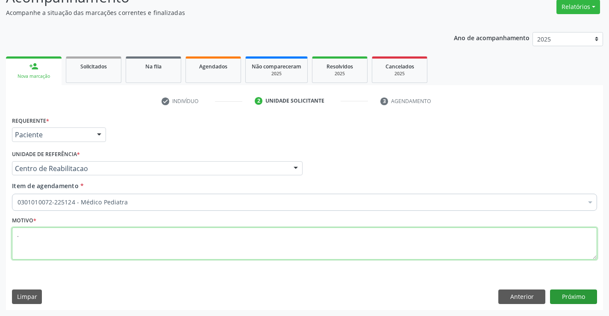
type textarea "."
click at [556, 299] on button "Próximo" at bounding box center [573, 296] width 47 height 15
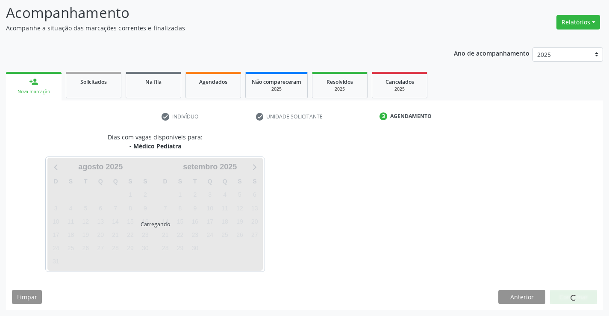
scroll to position [56, 0]
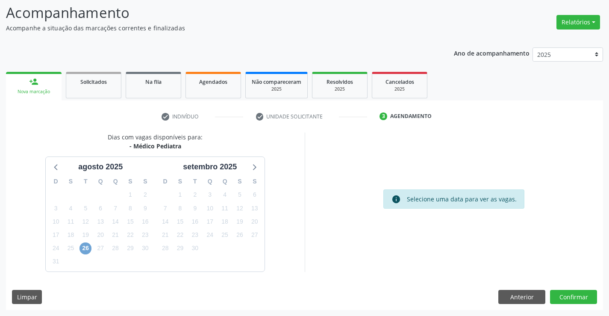
click at [86, 250] on span "26" at bounding box center [85, 248] width 12 height 12
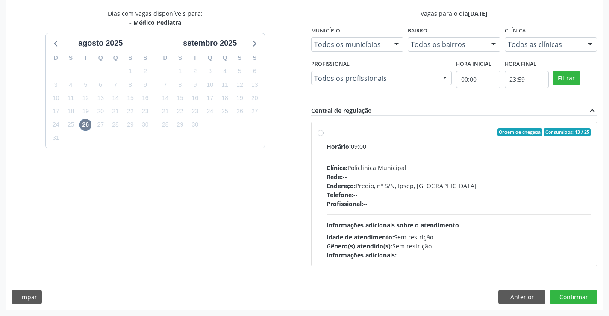
click at [329, 188] on span "Endereço:" at bounding box center [340, 185] width 29 height 8
click at [323, 136] on input "Ordem de chegada Consumidos: 13 / 25 Horário: 09:00 Clínica: Policlinica Munici…" at bounding box center [320, 132] width 6 height 8
radio input "true"
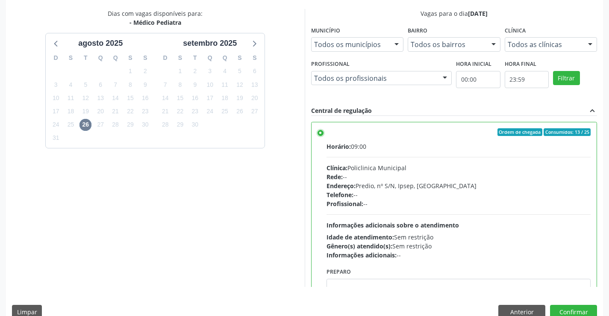
scroll to position [195, 0]
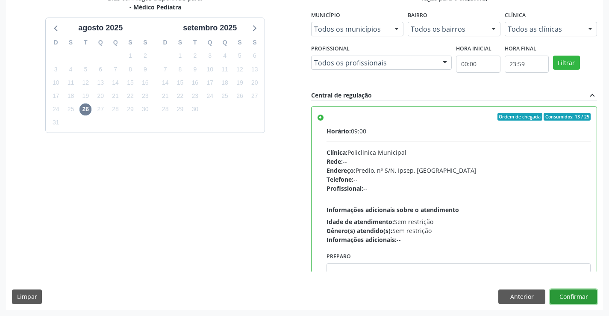
click at [587, 295] on button "Confirmar" at bounding box center [573, 296] width 47 height 15
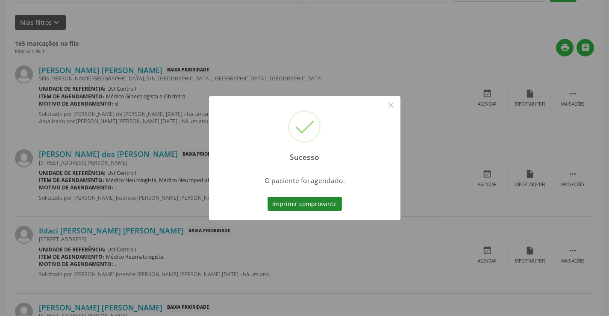
scroll to position [0, 0]
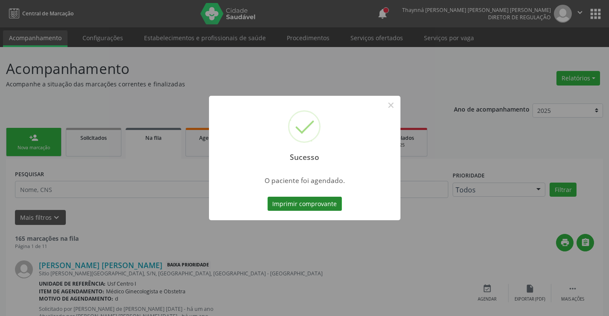
click at [293, 201] on button "Imprimir comprovante" at bounding box center [304, 203] width 74 height 15
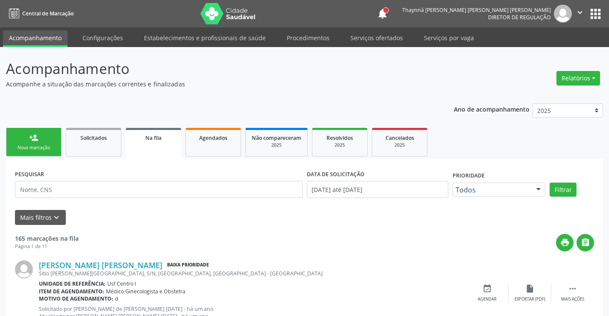
click at [47, 139] on link "person_add Nova marcação" at bounding box center [34, 142] width 56 height 29
